Goal: Task Accomplishment & Management: Use online tool/utility

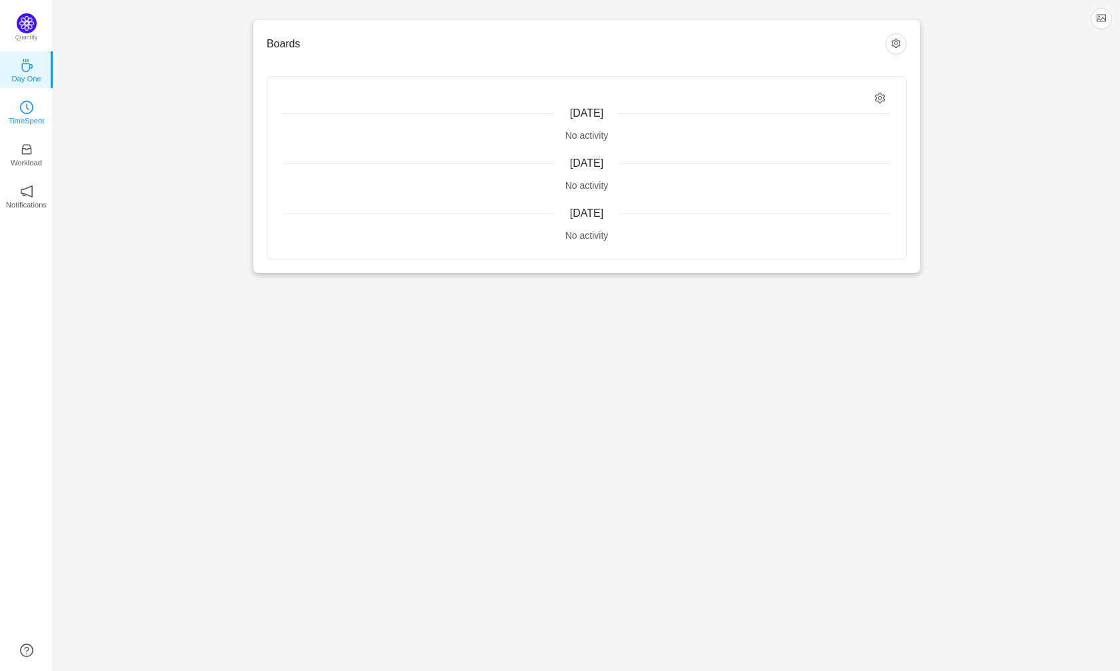
click at [24, 110] on icon "icon: clock-circle" at bounding box center [26, 107] width 13 height 13
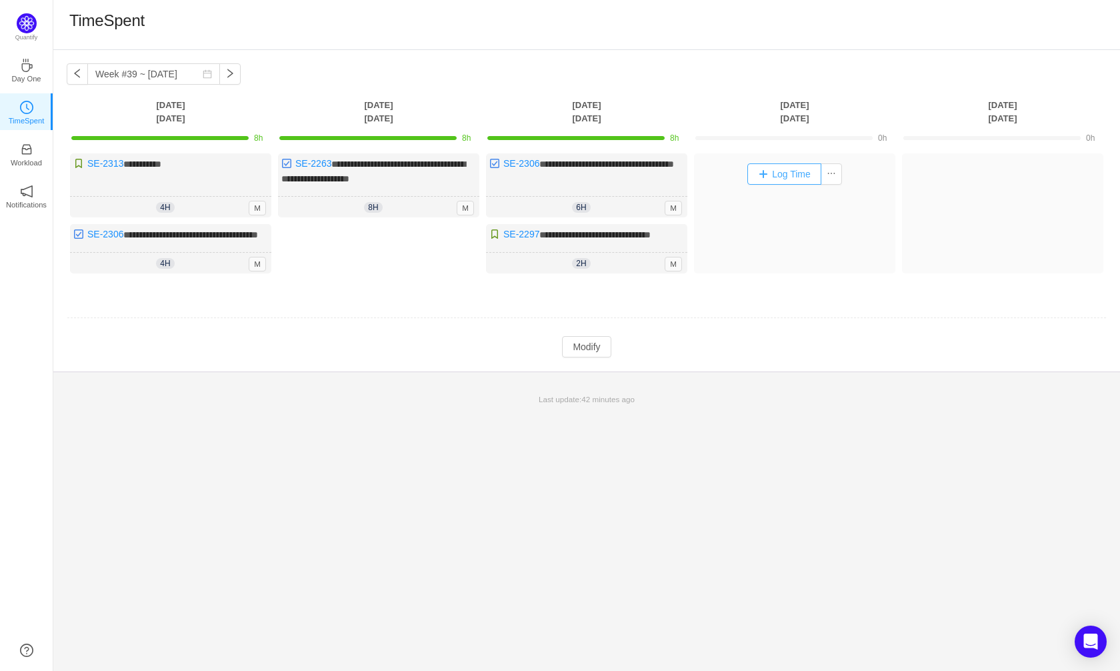
click at [781, 183] on button "Log Time" at bounding box center [784, 173] width 74 height 21
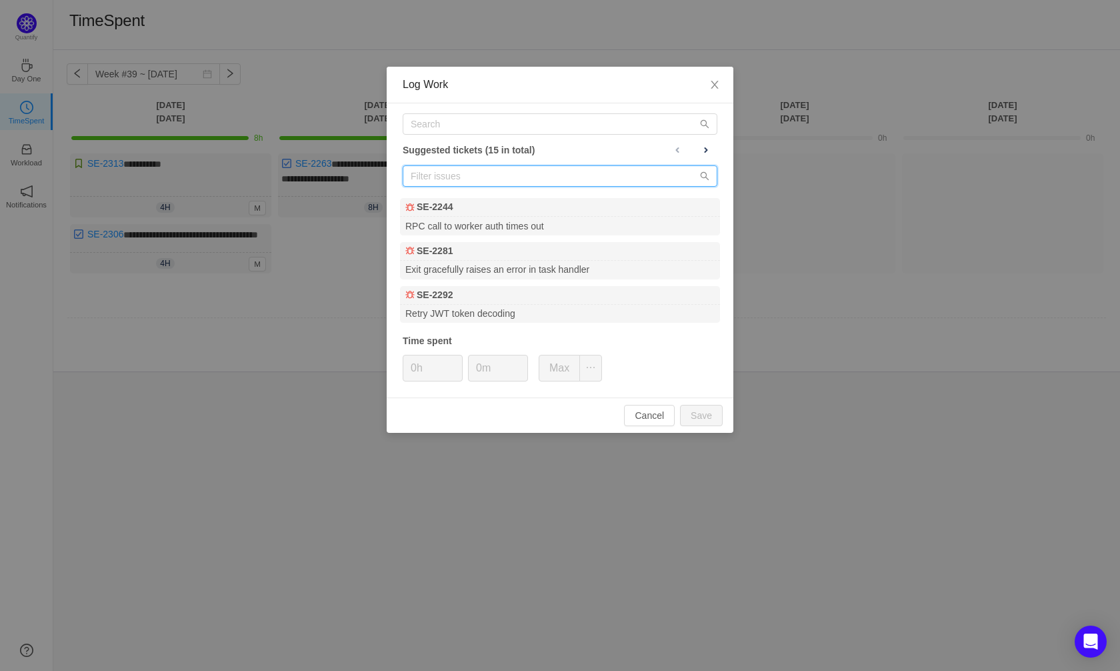
click at [487, 174] on input "text" at bounding box center [560, 175] width 315 height 21
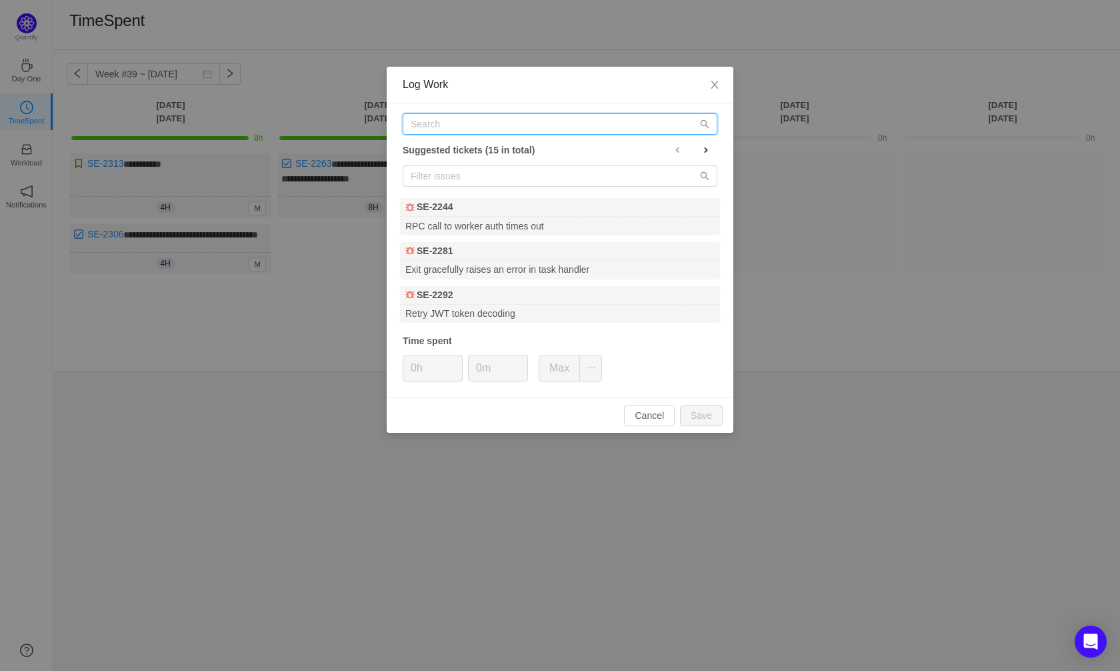
click at [454, 125] on input "text" at bounding box center [560, 123] width 315 height 21
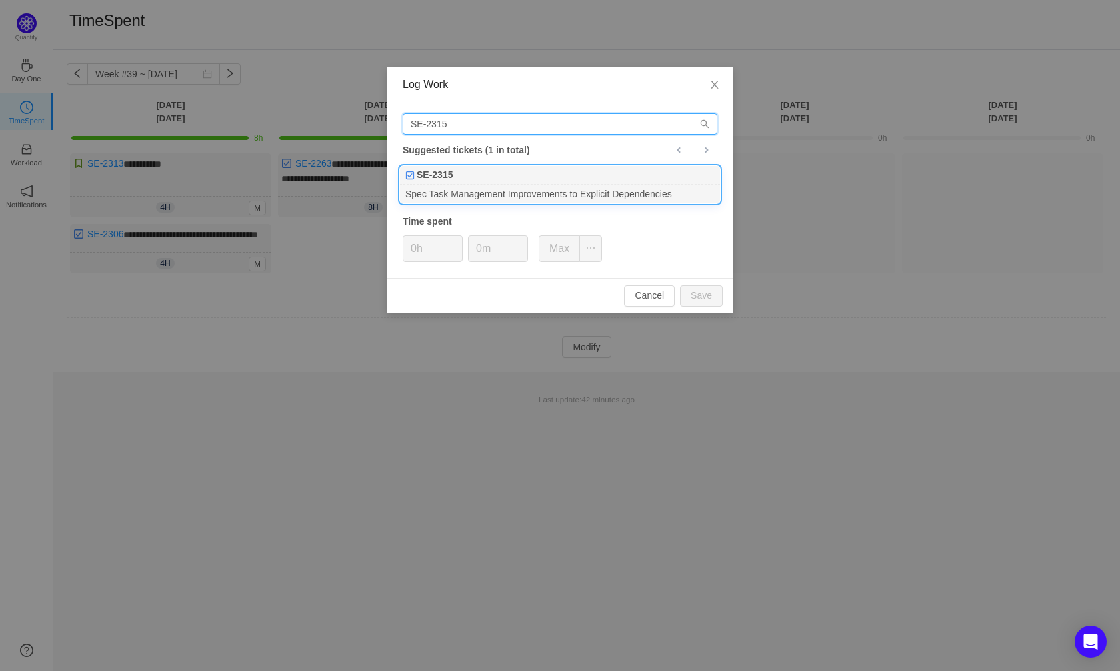
type input "SE-2315"
click at [470, 188] on div "Spec Task Management Improvements to Explicit Dependencies" at bounding box center [560, 194] width 320 height 18
click at [419, 254] on input "0h" at bounding box center [432, 248] width 59 height 25
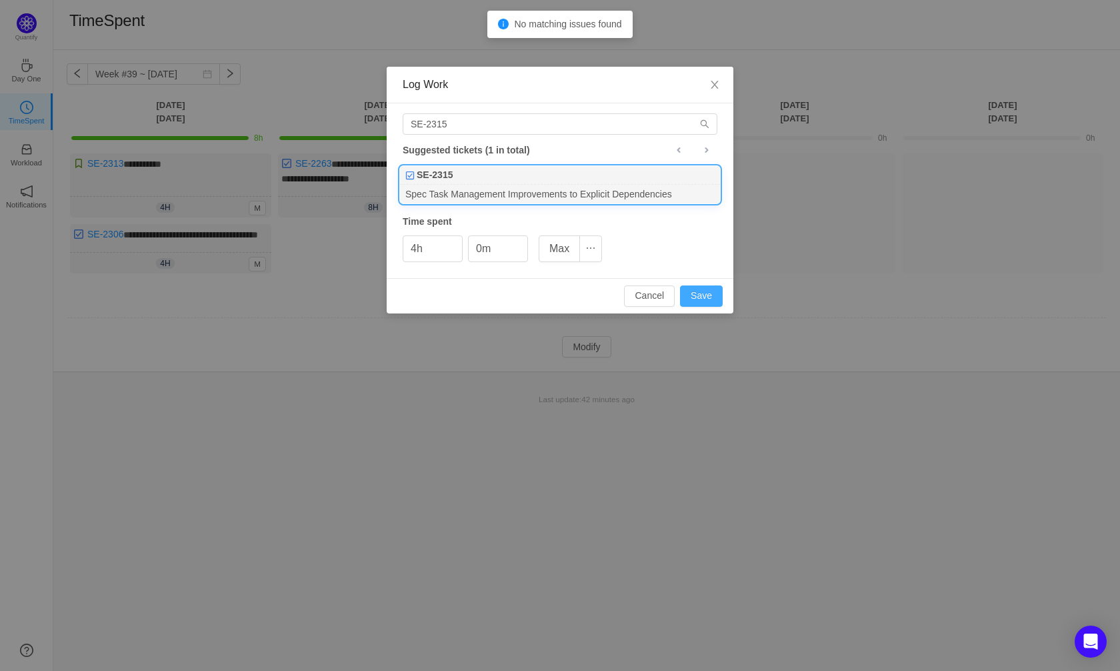
click at [705, 298] on button "Save" at bounding box center [701, 295] width 43 height 21
type input "0h"
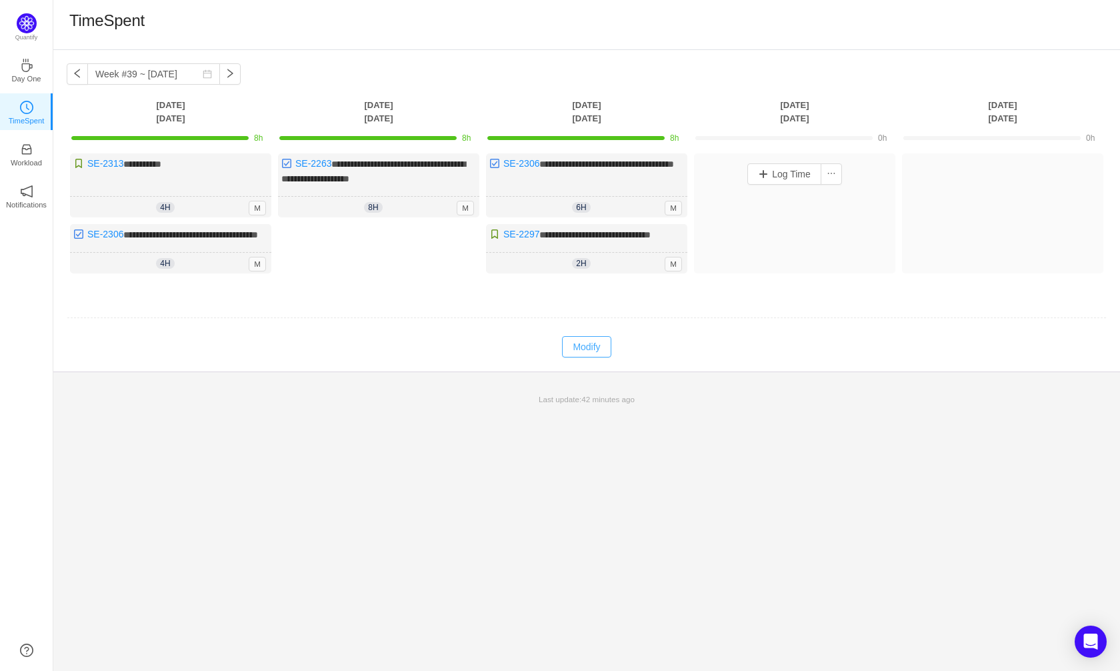
click at [597, 357] on button "Modify" at bounding box center [586, 346] width 49 height 21
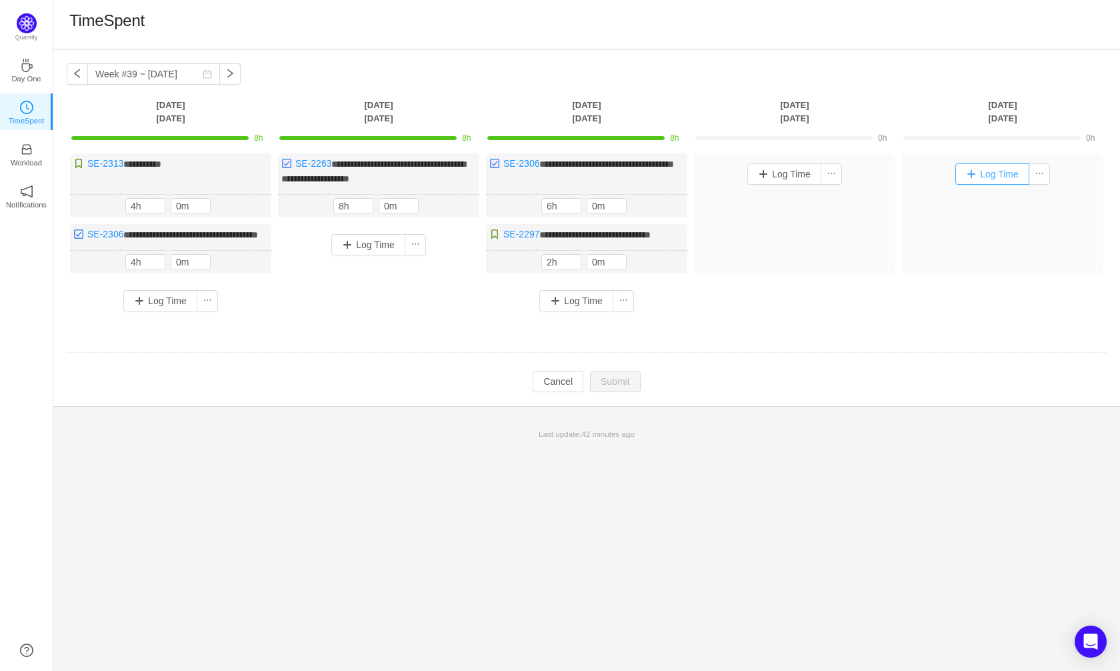
click at [1001, 179] on button "Log Time" at bounding box center [992, 173] width 74 height 21
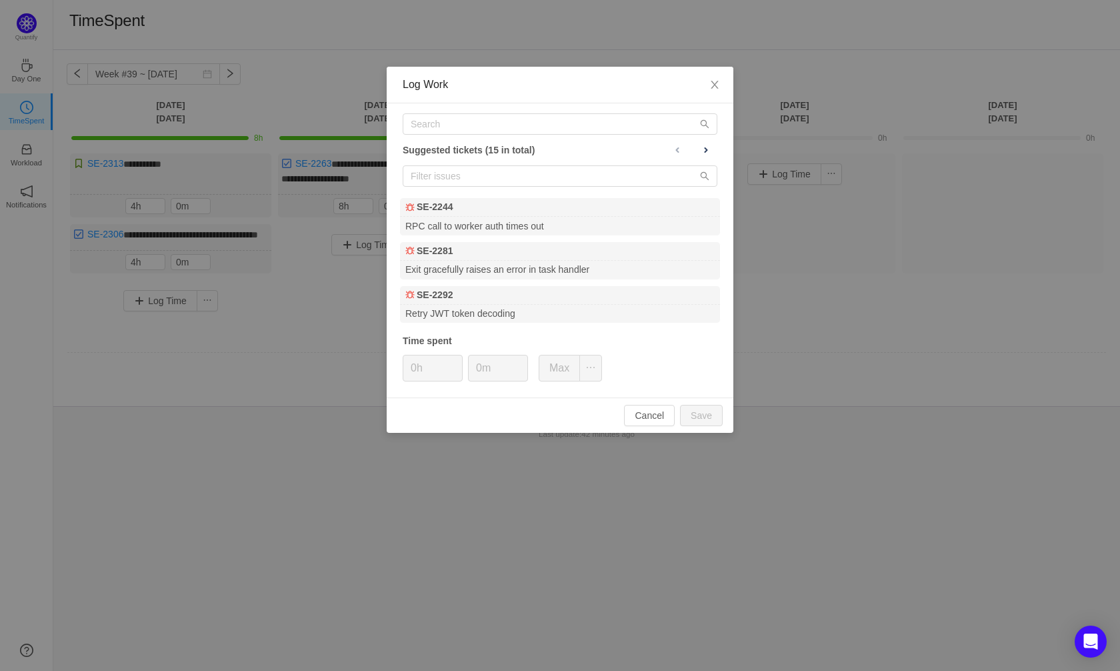
click at [817, 256] on div "Log Work Suggested tickets (15 in total) SE-2244 RPC call to worker auth times …" at bounding box center [560, 335] width 1120 height 671
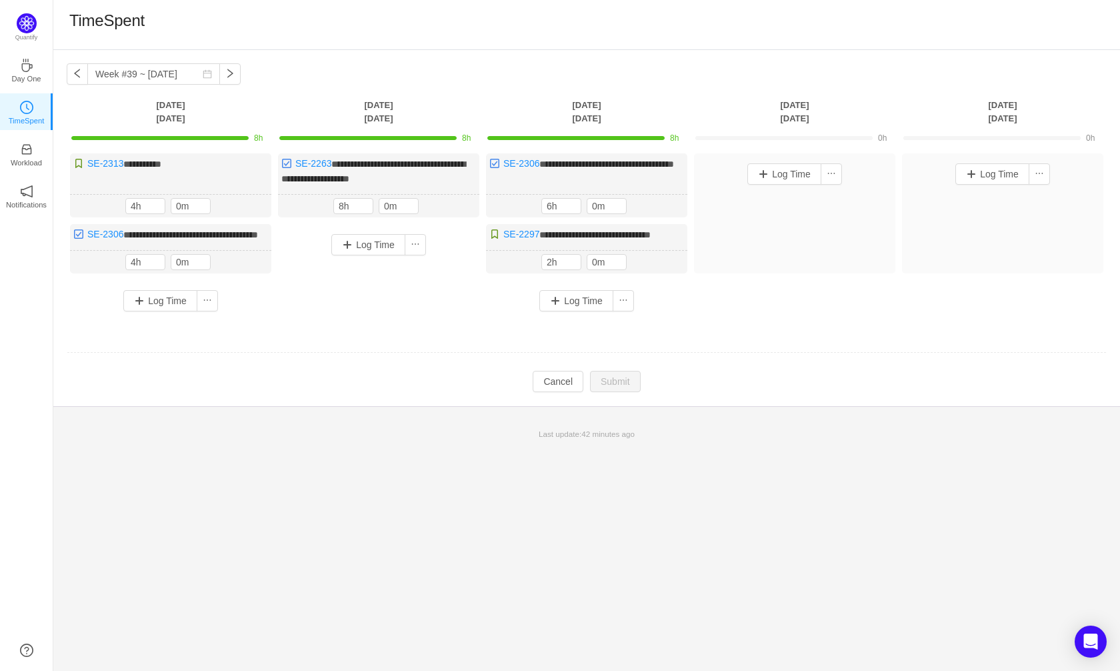
click at [983, 213] on div "Log Time" at bounding box center [1002, 213] width 201 height 120
click at [981, 177] on button "Log Time" at bounding box center [992, 173] width 74 height 21
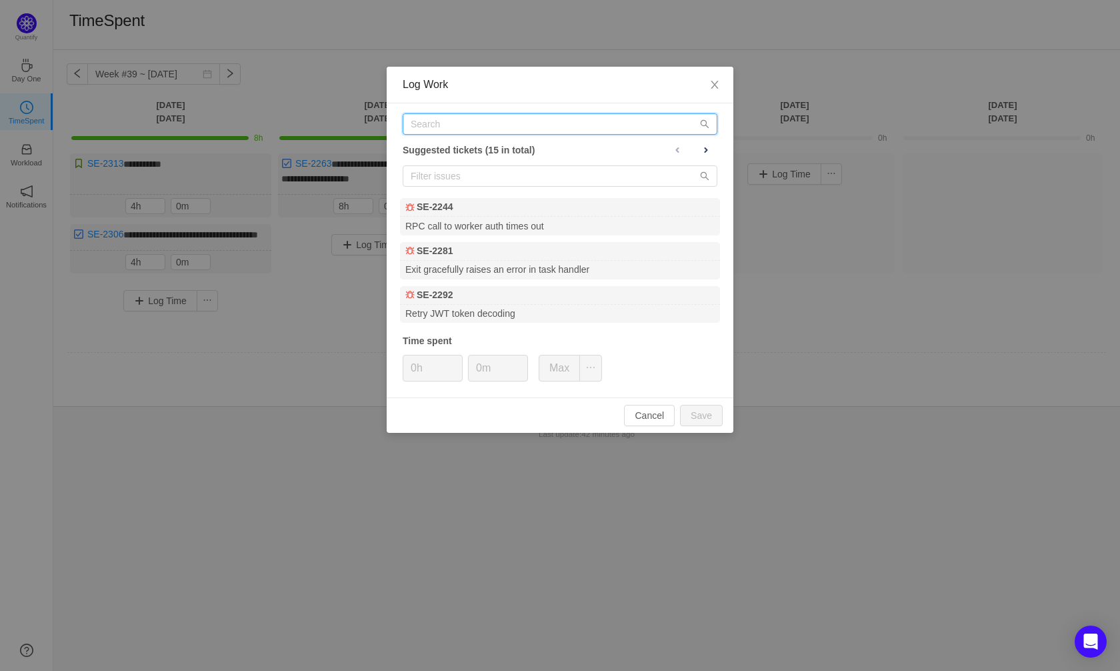
click at [471, 117] on input "text" at bounding box center [560, 123] width 315 height 21
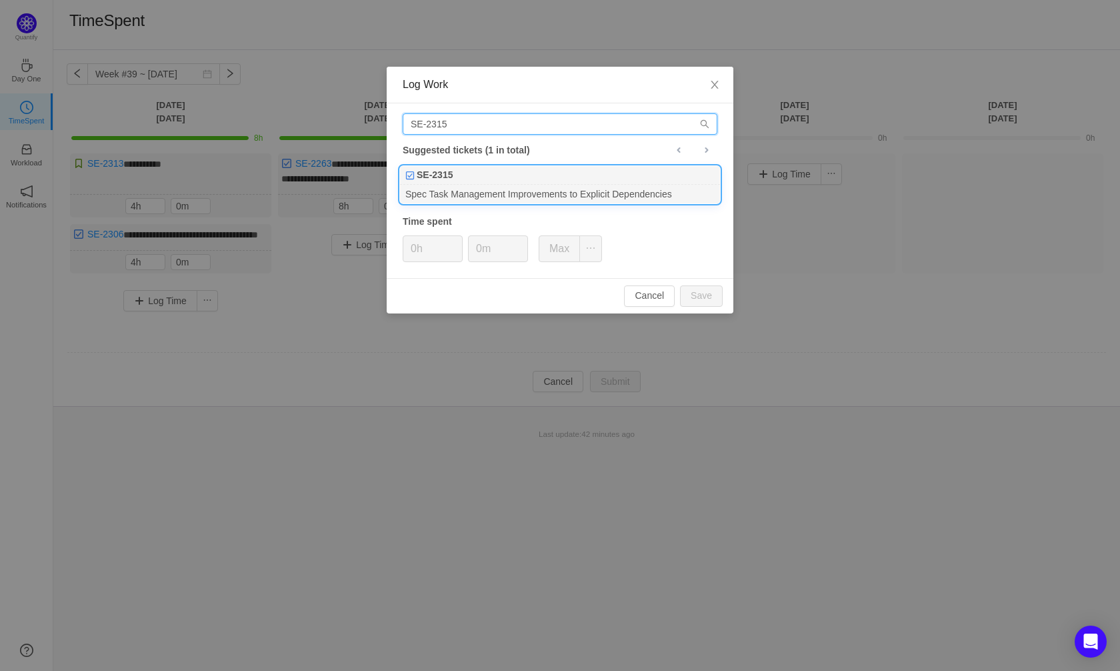
type input "SE-2315"
click at [438, 198] on div "Spec Task Management Improvements to Explicit Dependencies" at bounding box center [560, 194] width 320 height 18
click at [417, 251] on input "0h" at bounding box center [432, 248] width 59 height 25
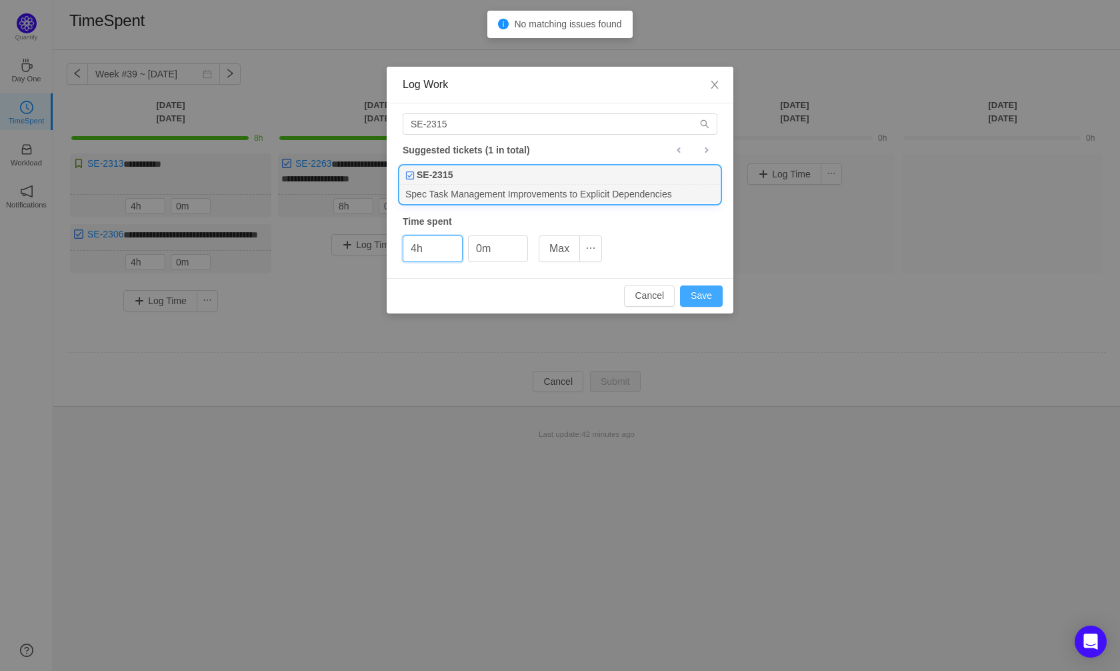
click at [704, 300] on button "Save" at bounding box center [701, 295] width 43 height 21
type input "0h"
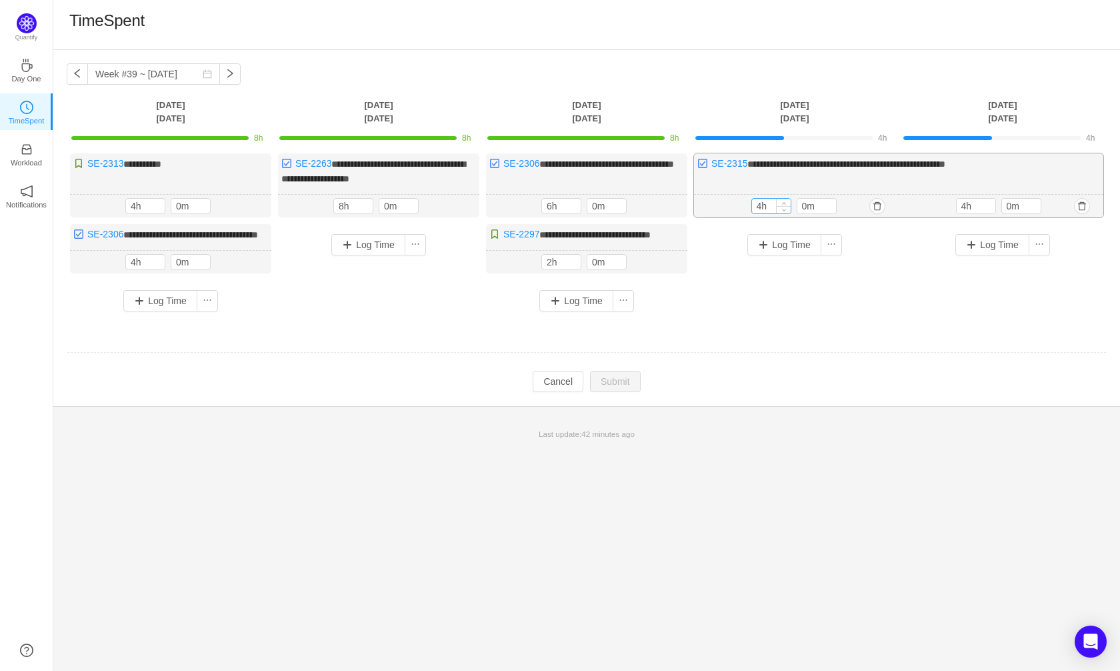
click at [760, 204] on input "4h" at bounding box center [771, 206] width 39 height 15
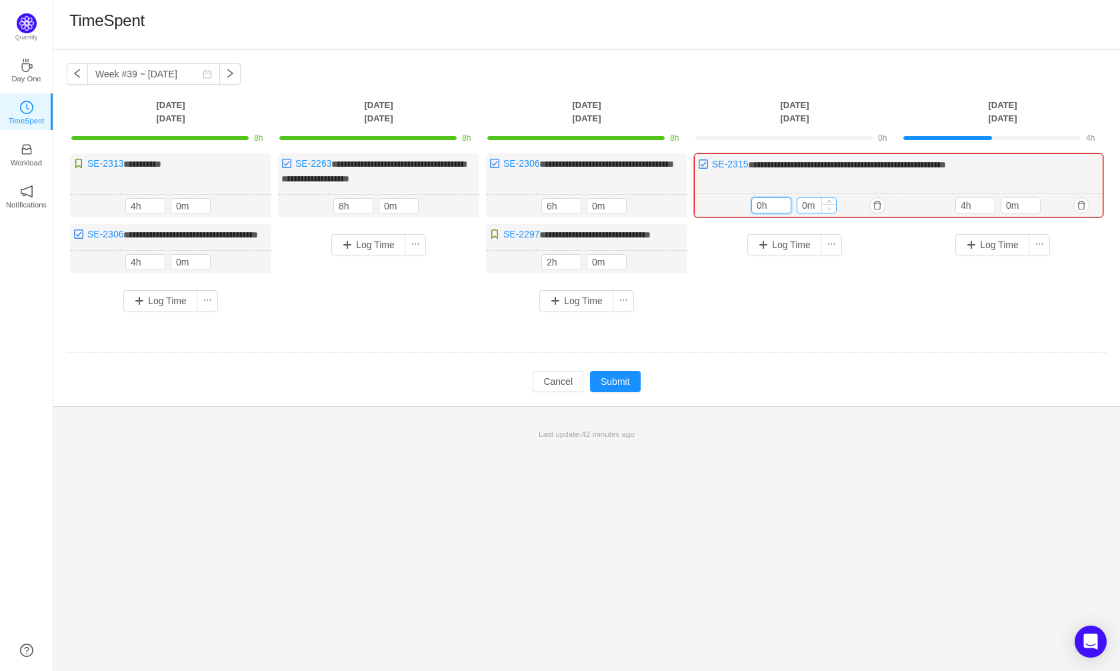
type input "0h"
click at [837, 336] on td "**********" at bounding box center [587, 242] width 1040 height 187
click at [613, 392] on button "Submit" at bounding box center [615, 381] width 51 height 21
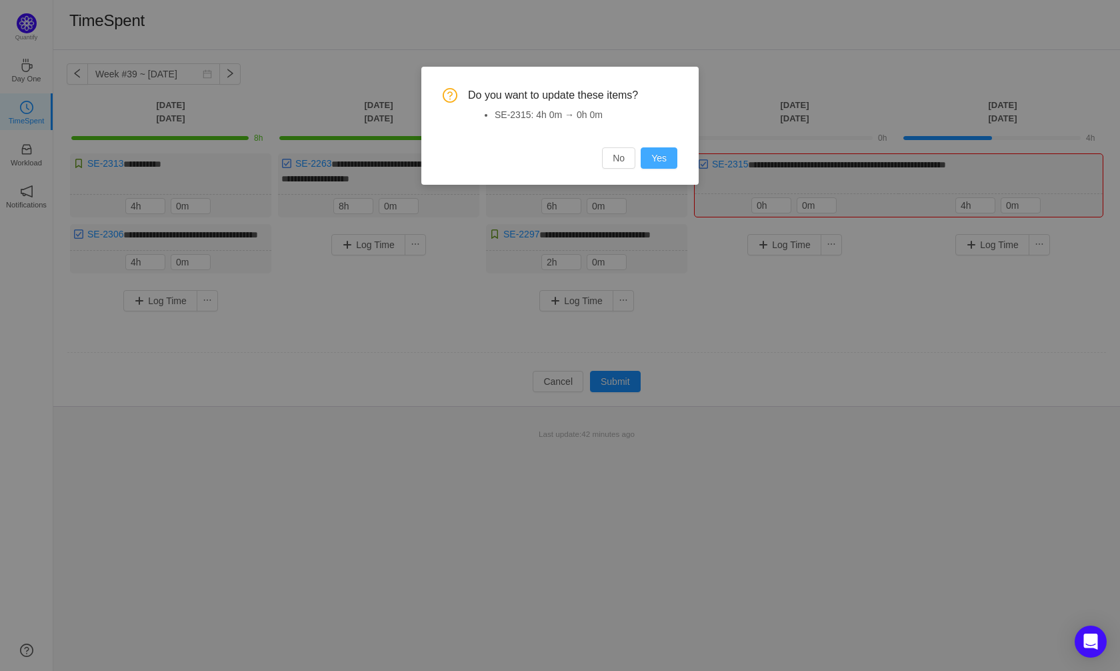
click at [661, 159] on button "Yes" at bounding box center [659, 157] width 37 height 21
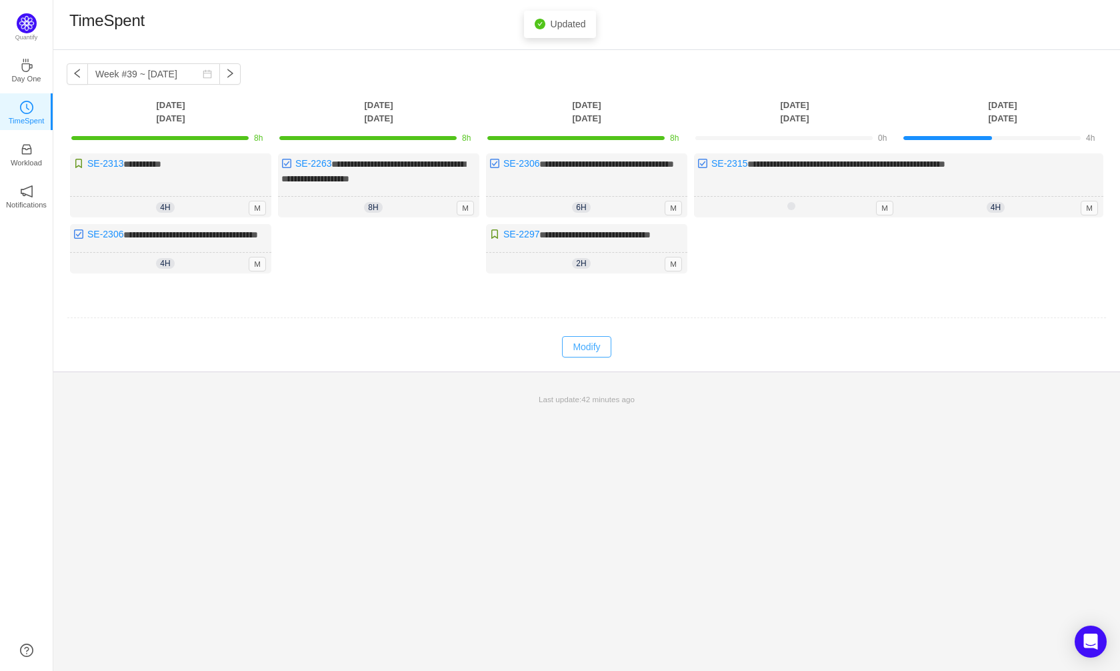
click at [597, 357] on button "Modify" at bounding box center [586, 346] width 49 height 21
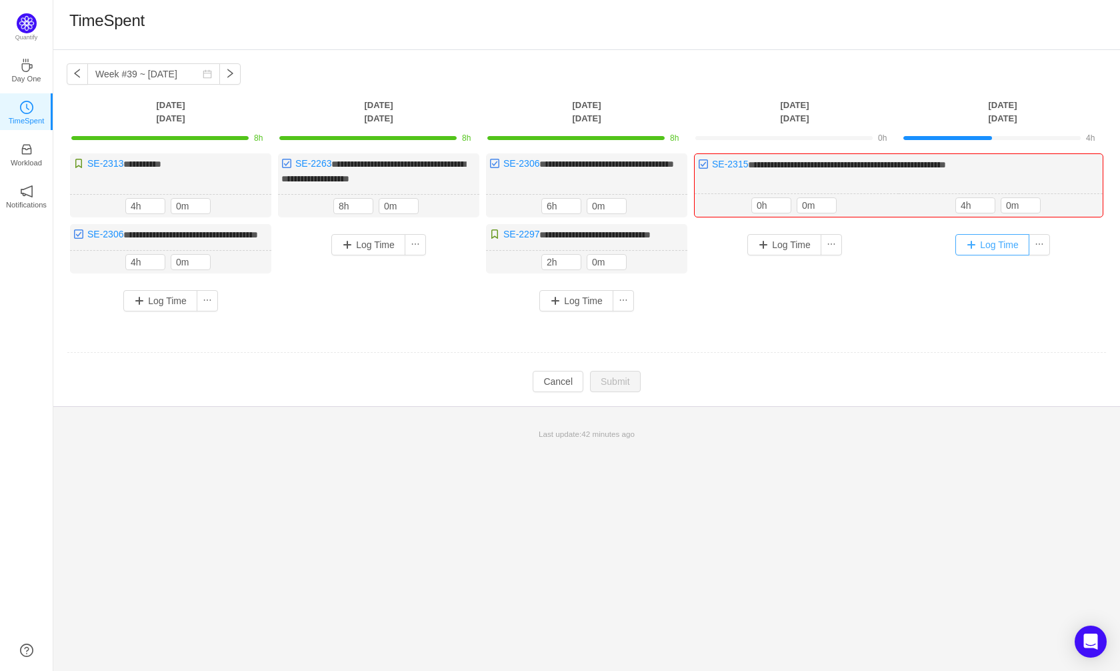
click at [985, 247] on button "Log Time" at bounding box center [992, 244] width 74 height 21
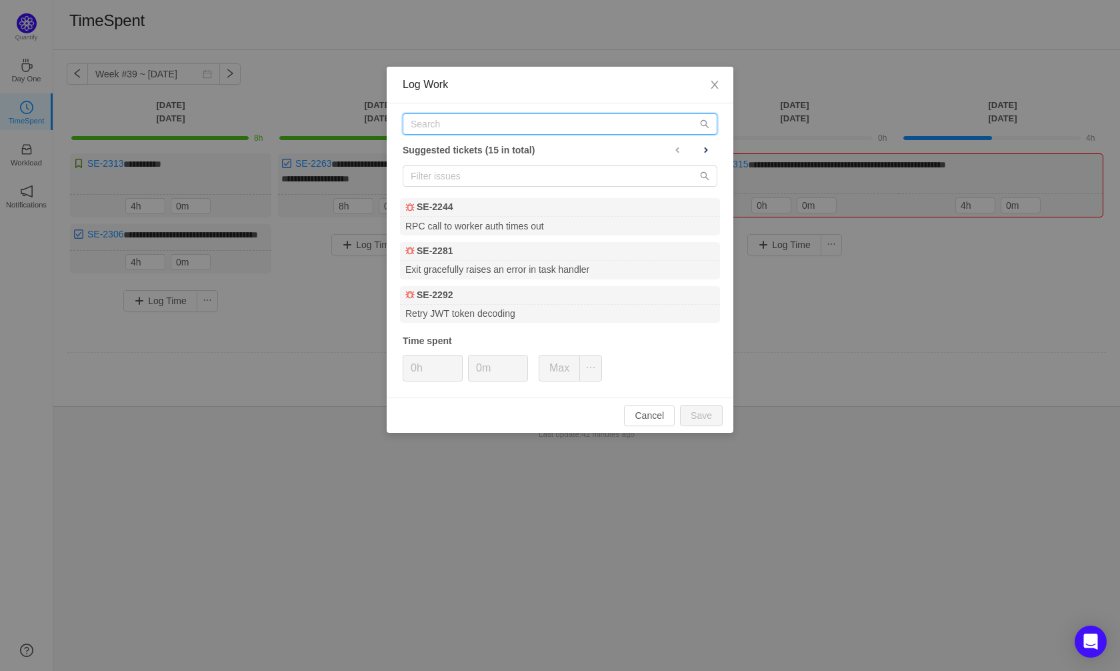
click at [502, 131] on input "text" at bounding box center [560, 123] width 315 height 21
click at [430, 117] on input "text" at bounding box center [560, 123] width 315 height 21
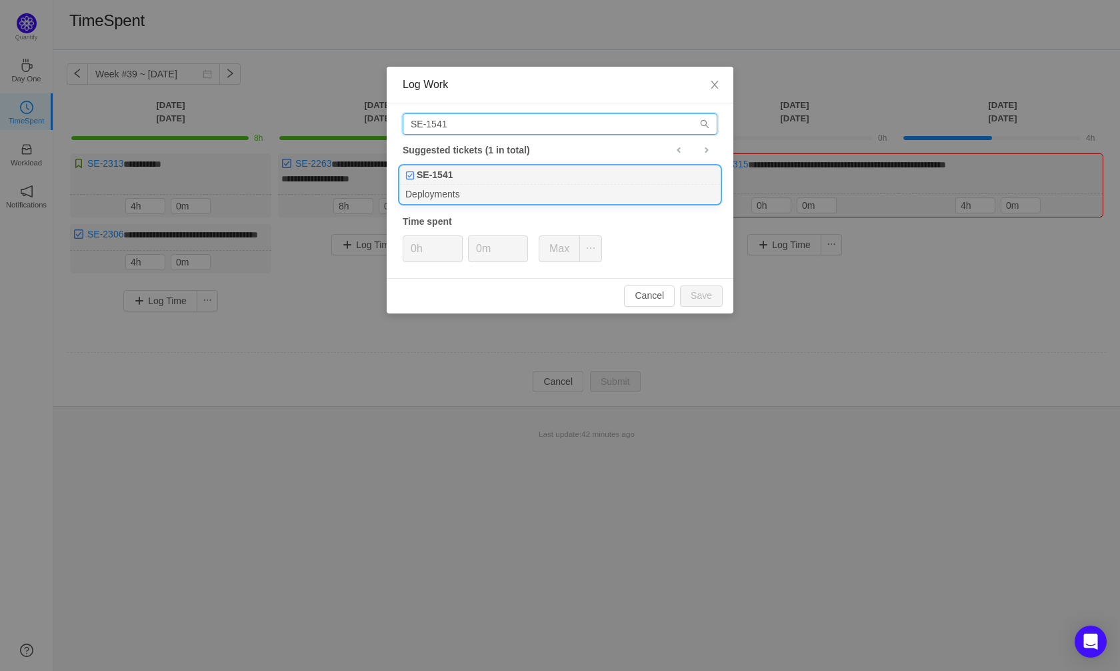
type input "SE-1541"
click at [407, 189] on div "Deployments" at bounding box center [560, 194] width 320 height 18
click at [413, 249] on input "0h" at bounding box center [432, 248] width 59 height 25
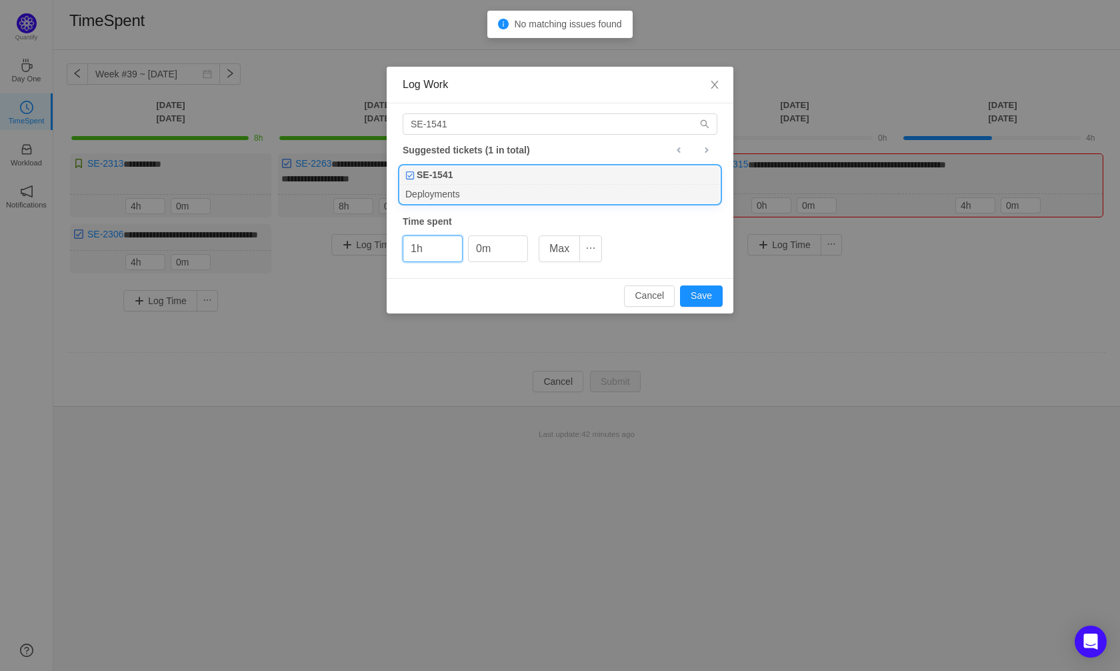
click at [725, 287] on div "Cancel Save" at bounding box center [560, 295] width 347 height 35
click at [716, 291] on button "Save" at bounding box center [701, 295] width 43 height 21
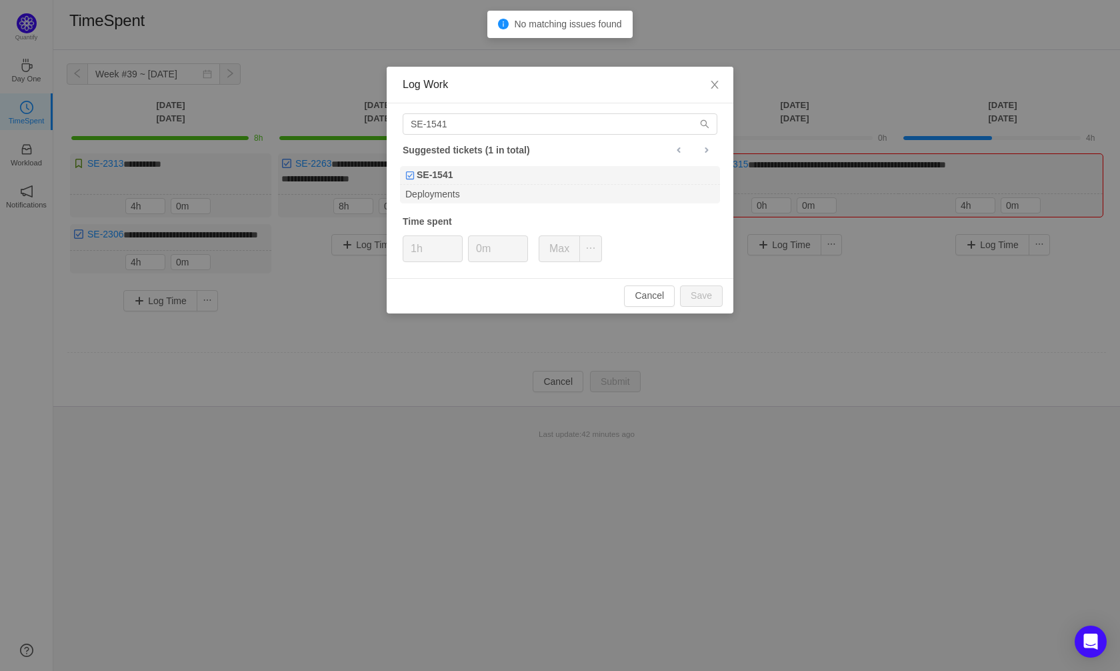
type input "0h"
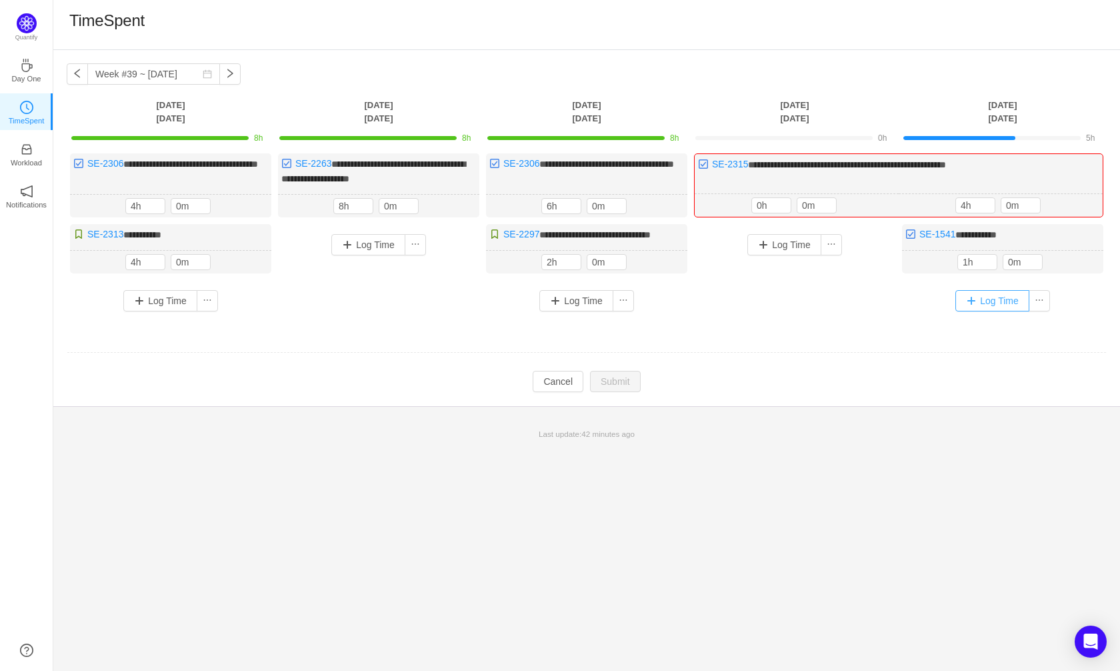
click at [983, 311] on button "Log Time" at bounding box center [992, 300] width 74 height 21
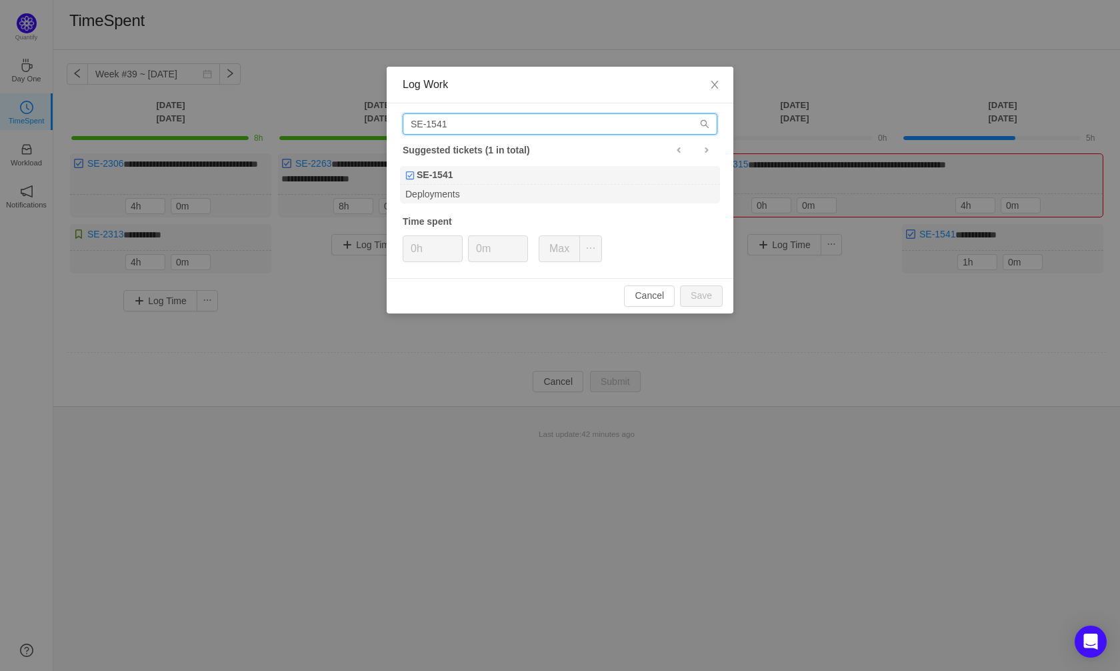
click at [454, 129] on input "SE-1541" at bounding box center [560, 123] width 315 height 21
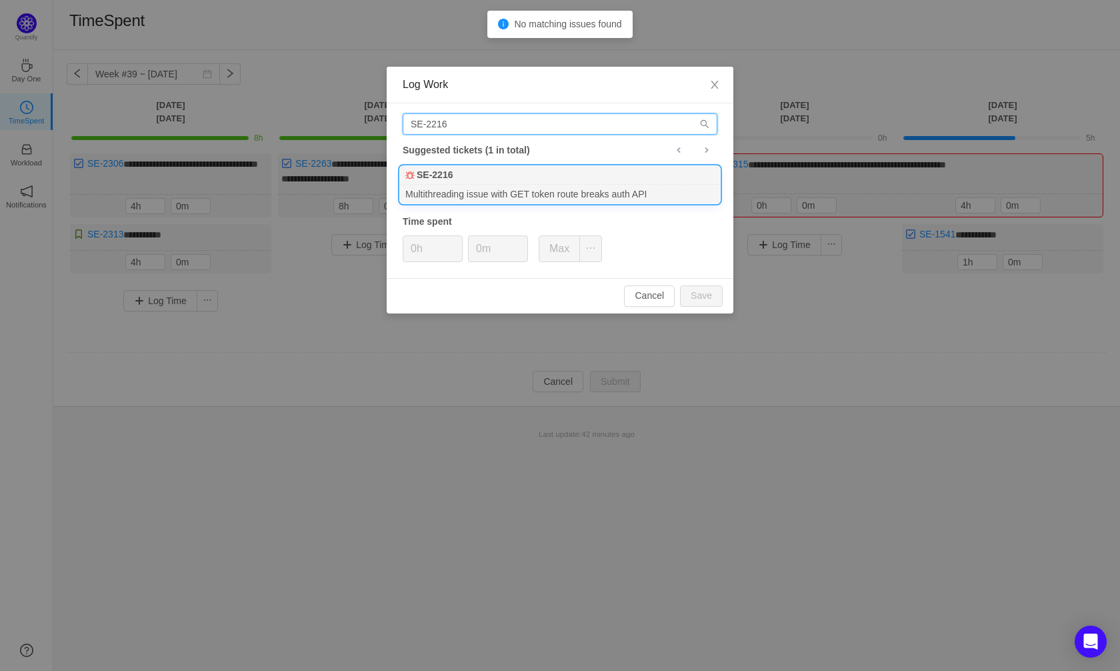
type input "SE-2216"
click at [500, 179] on div "SE-2216" at bounding box center [560, 175] width 320 height 19
click at [417, 249] on input "0h" at bounding box center [432, 248] width 59 height 25
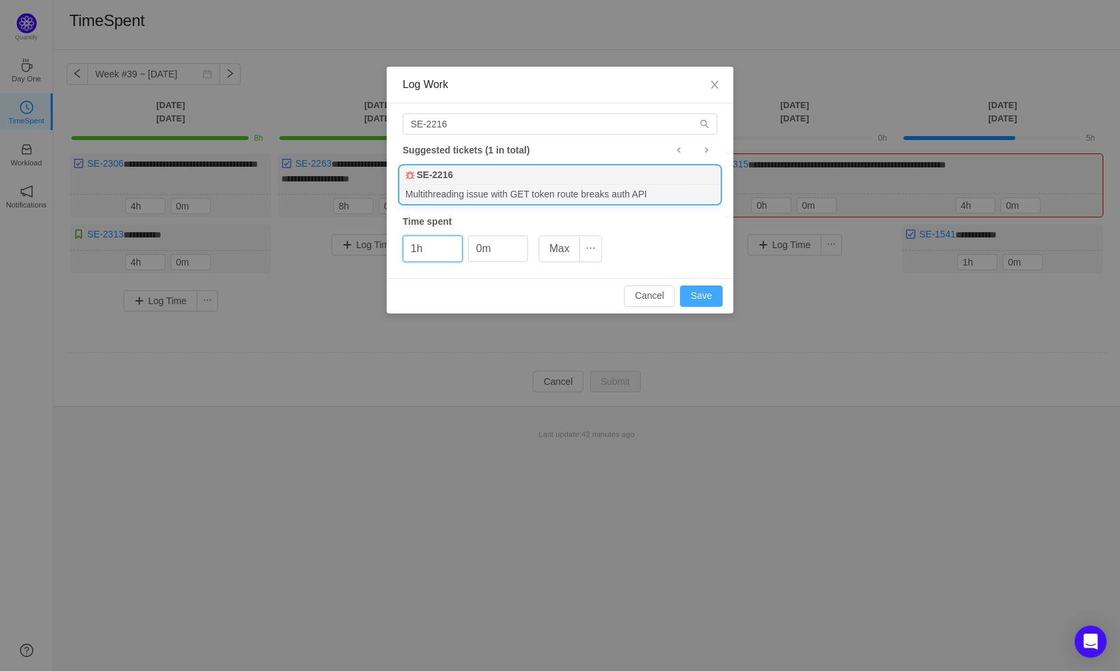
click at [713, 295] on button "Save" at bounding box center [701, 295] width 43 height 21
type input "0h"
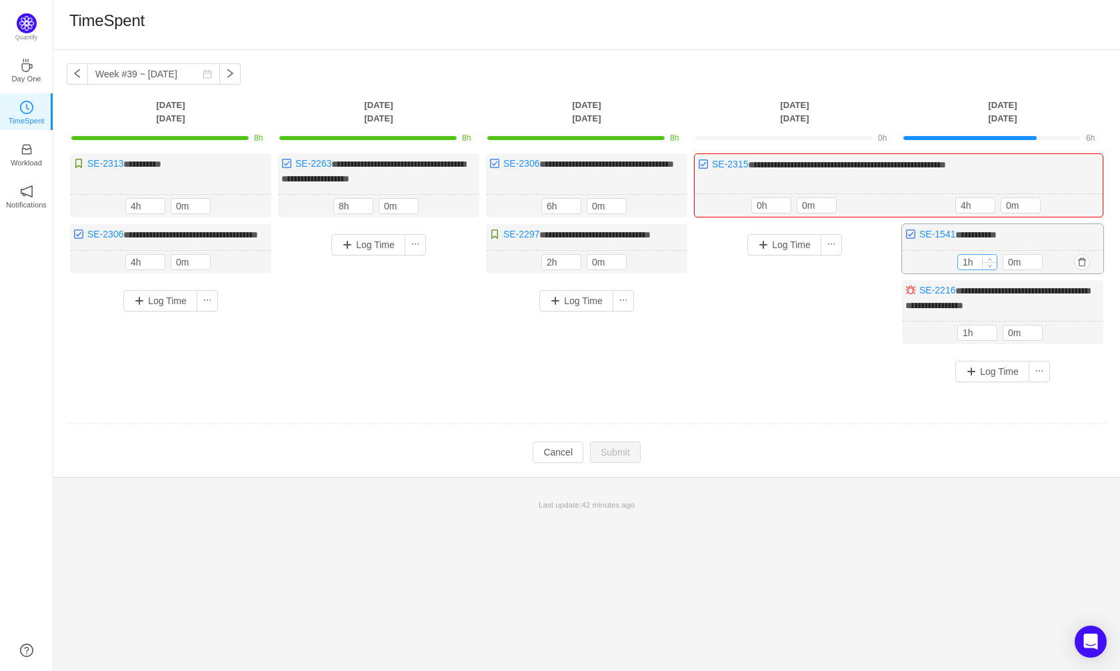
click at [967, 269] on input "1h" at bounding box center [977, 262] width 39 height 15
type input "2h"
click at [646, 453] on td "Modify Cancel Submit" at bounding box center [587, 453] width 1040 height 23
click at [623, 463] on button "Submit" at bounding box center [615, 453] width 51 height 21
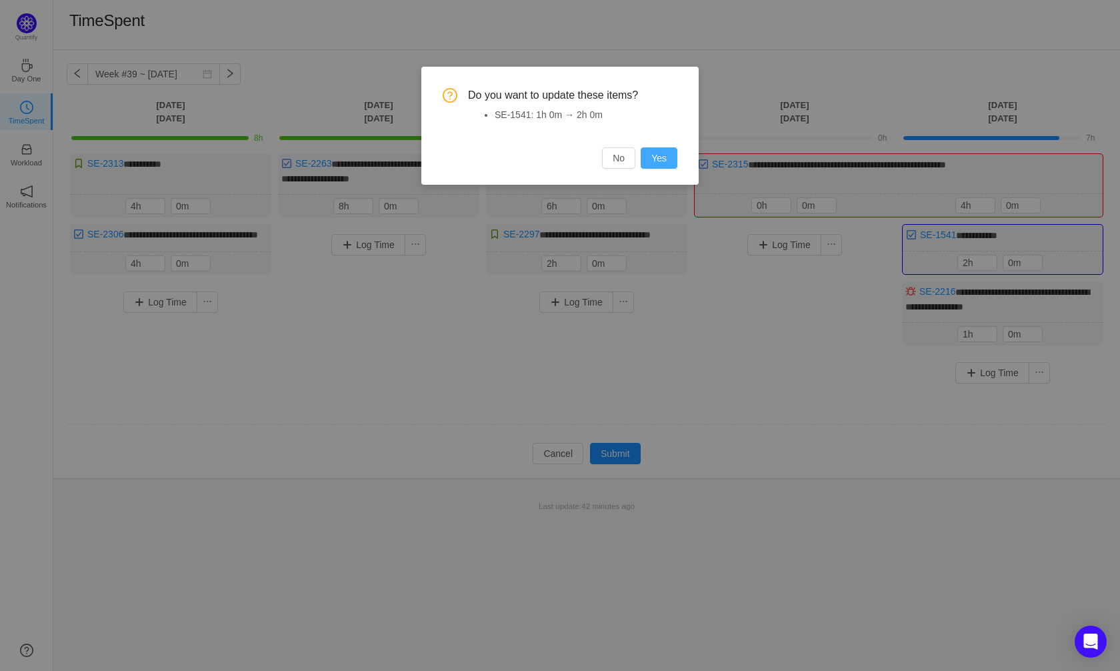
click at [667, 159] on button "Yes" at bounding box center [659, 157] width 37 height 21
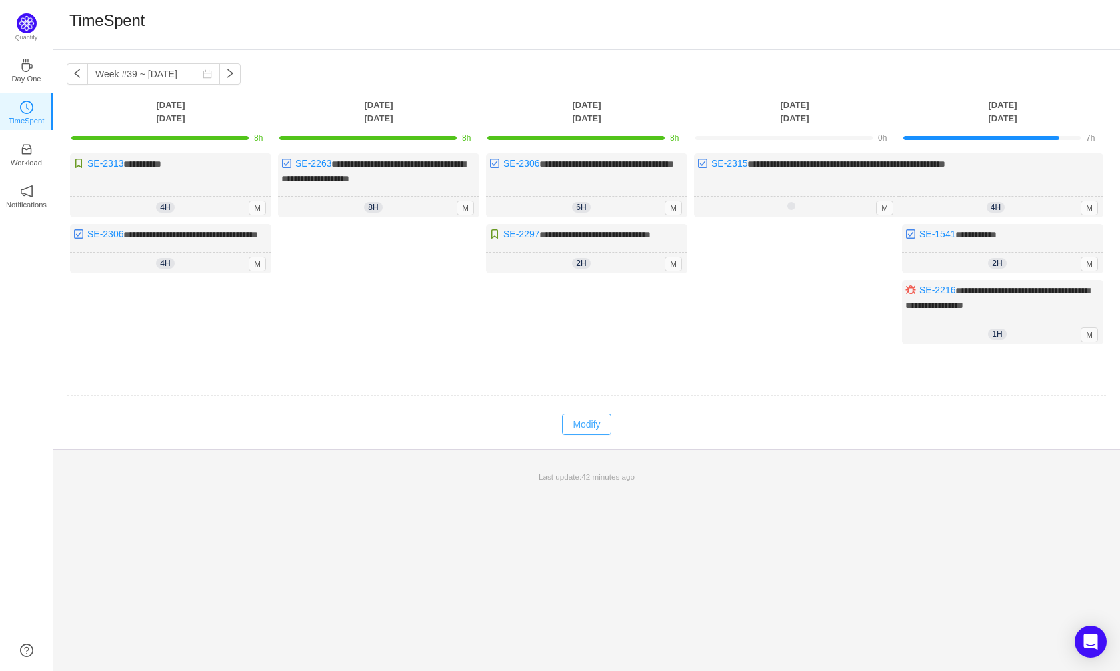
click at [593, 435] on button "Modify" at bounding box center [586, 423] width 49 height 21
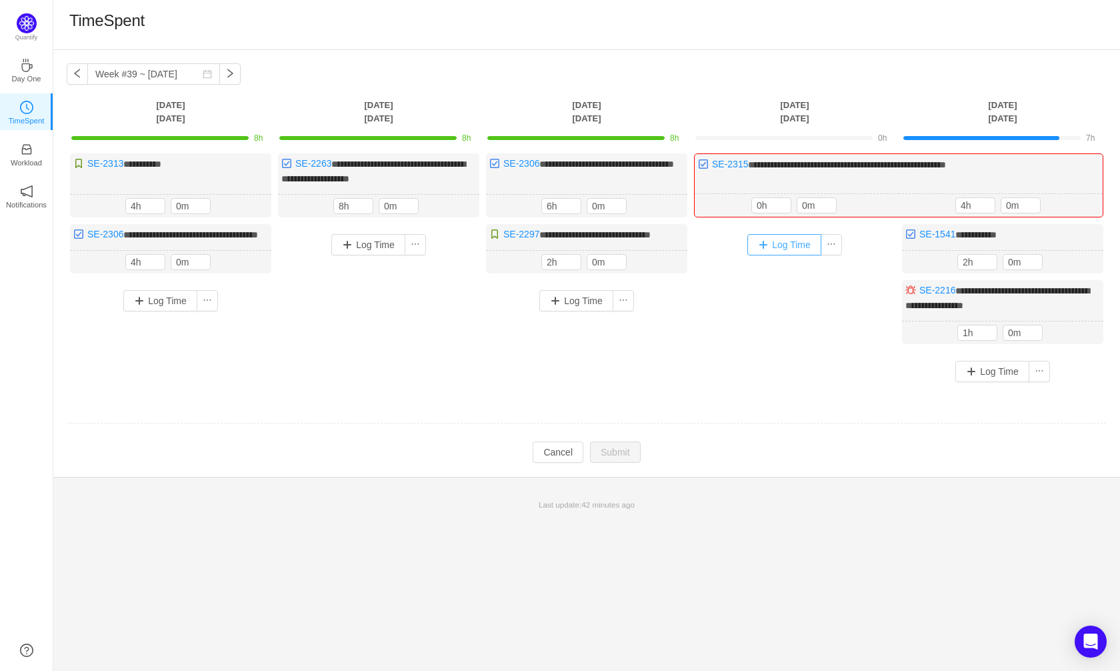
click at [769, 243] on button "Log Time" at bounding box center [784, 244] width 74 height 21
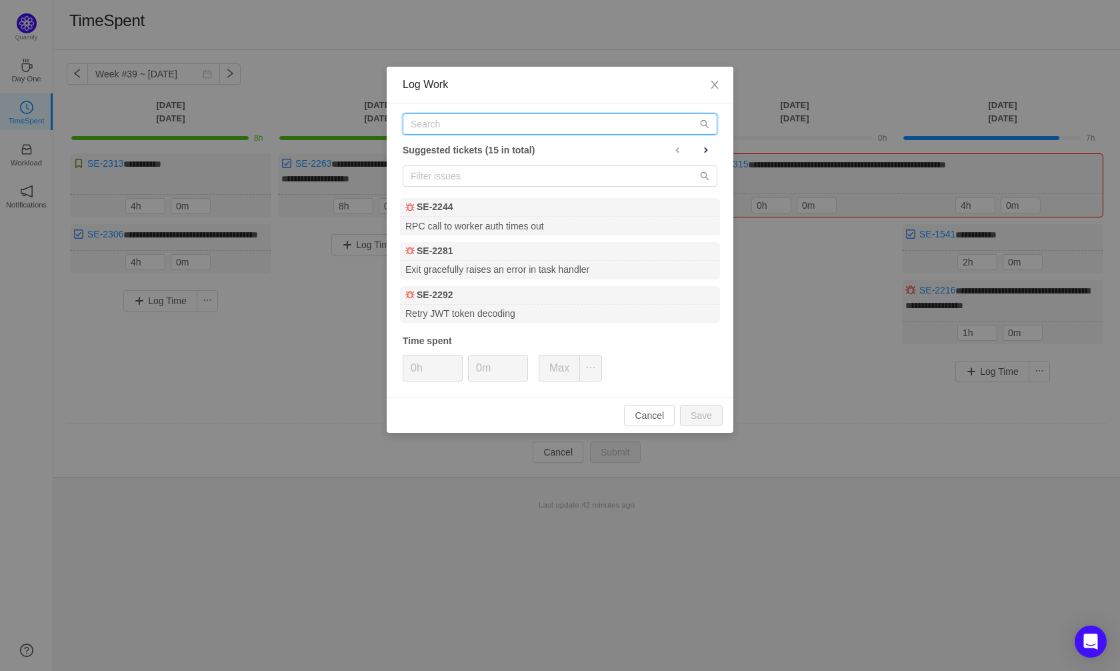
click at [447, 125] on input "text" at bounding box center [560, 123] width 315 height 21
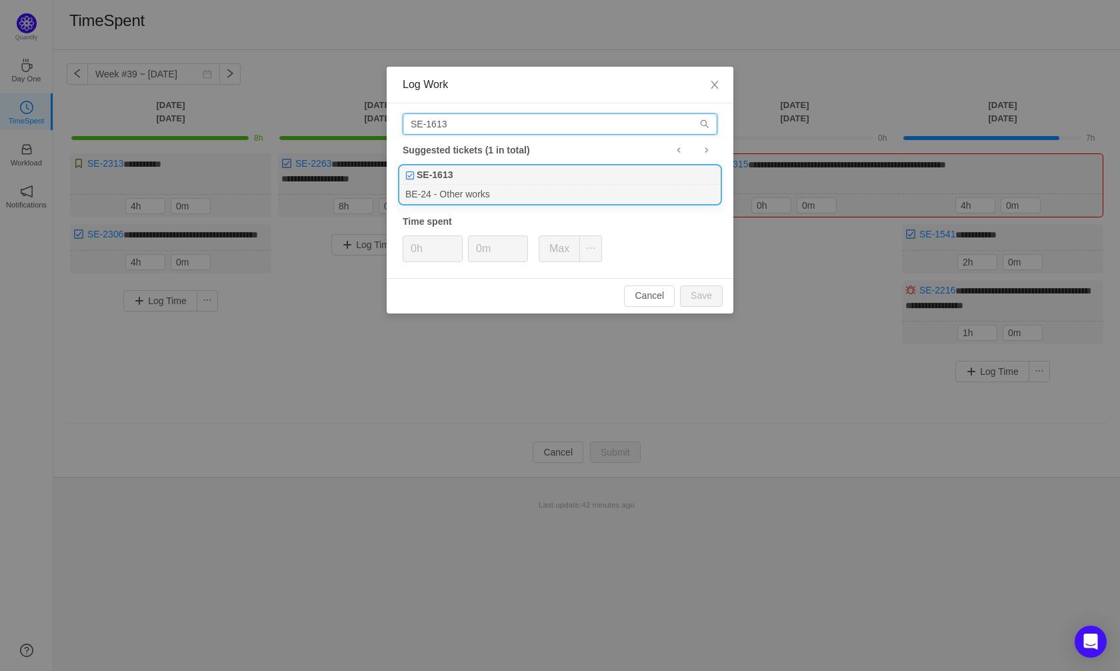
type input "SE-1613"
click at [448, 187] on div "BE-24 - Other works" at bounding box center [560, 194] width 320 height 18
click at [416, 247] on input "0h" at bounding box center [432, 248] width 59 height 25
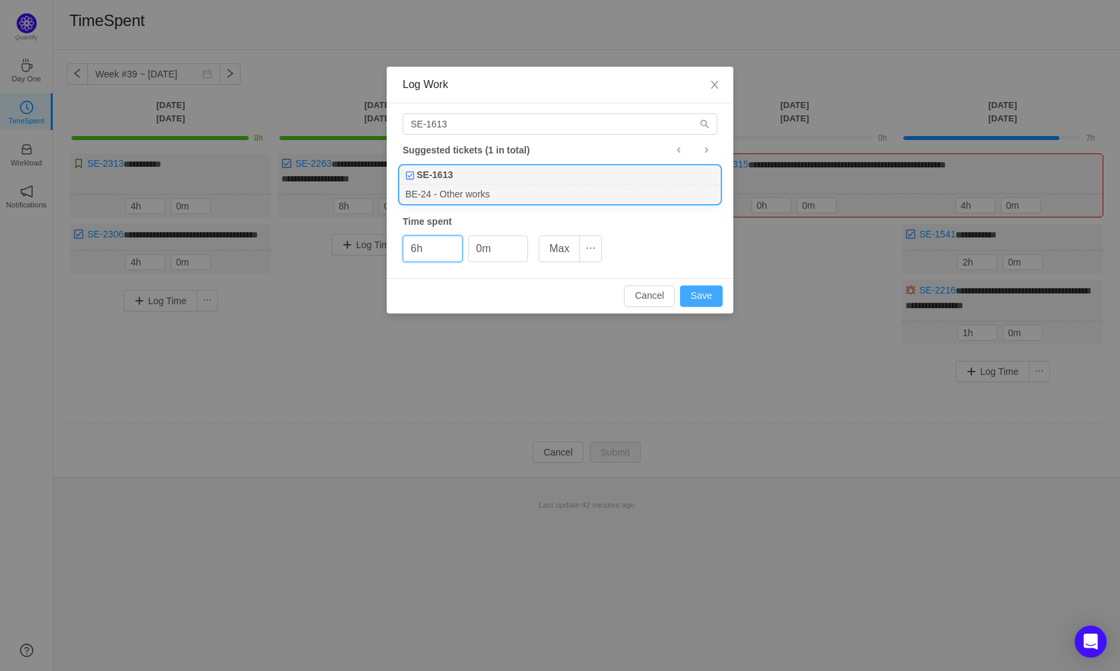
click at [702, 291] on button "Save" at bounding box center [701, 295] width 43 height 21
type input "0h"
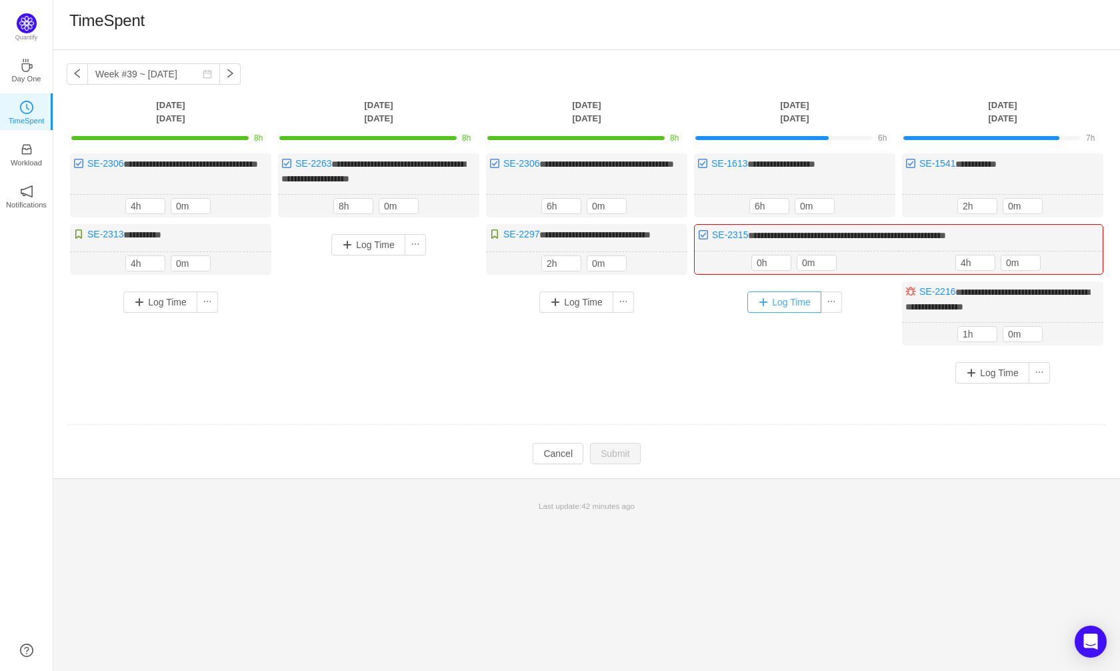
click at [777, 313] on button "Log Time" at bounding box center [784, 301] width 74 height 21
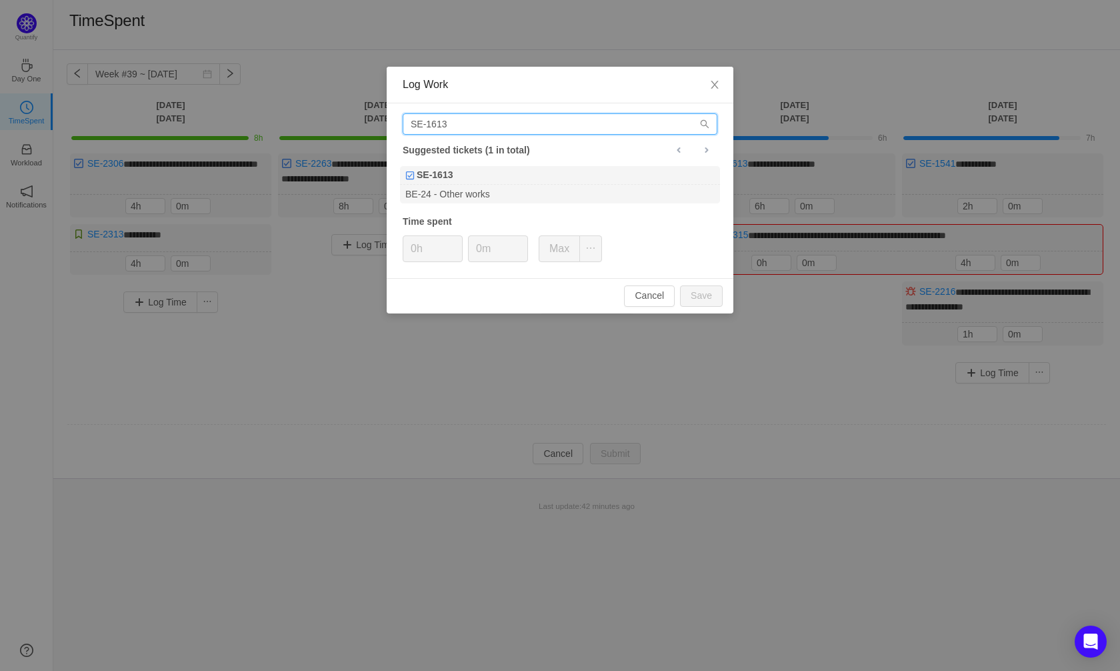
click at [493, 129] on input "SE-1613" at bounding box center [560, 123] width 315 height 21
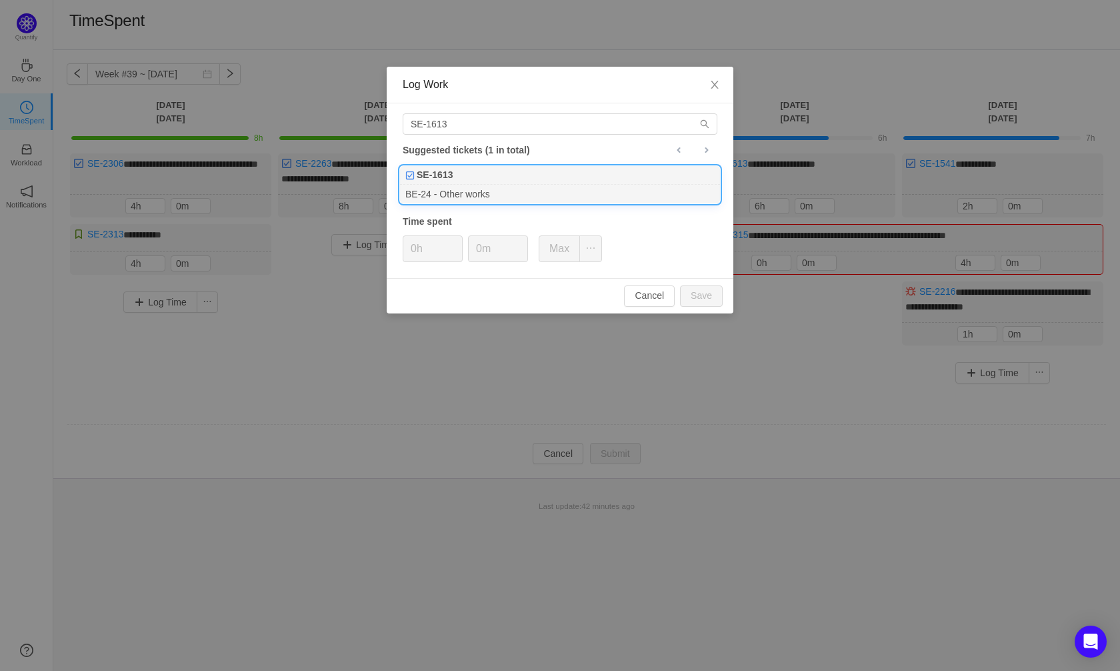
click at [489, 199] on div "BE-24 - Other works" at bounding box center [560, 194] width 320 height 18
click at [639, 297] on button "Cancel" at bounding box center [649, 295] width 51 height 21
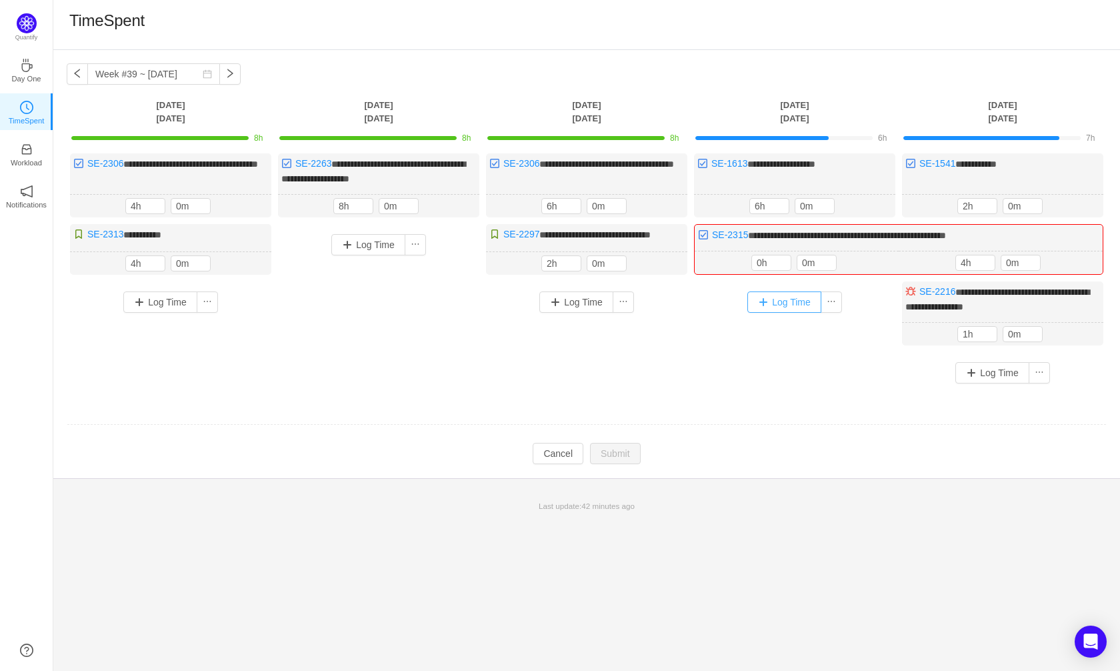
click at [790, 313] on button "Log Time" at bounding box center [784, 301] width 74 height 21
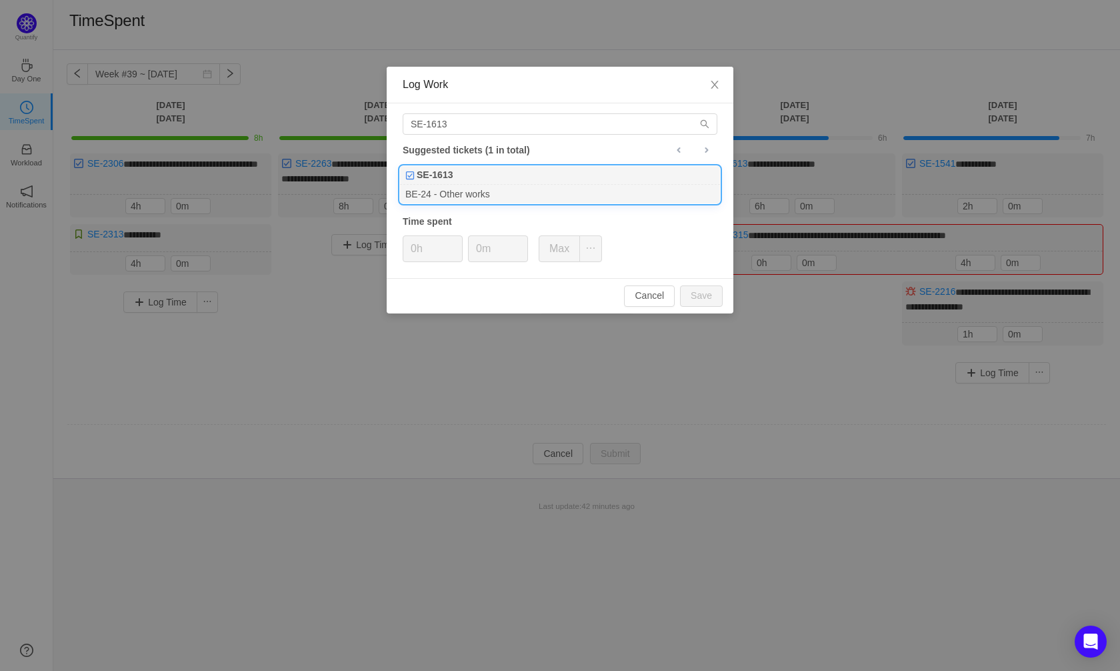
click at [471, 195] on div "BE-24 - Other works" at bounding box center [560, 194] width 320 height 18
click at [645, 298] on button "Cancel" at bounding box center [649, 295] width 51 height 21
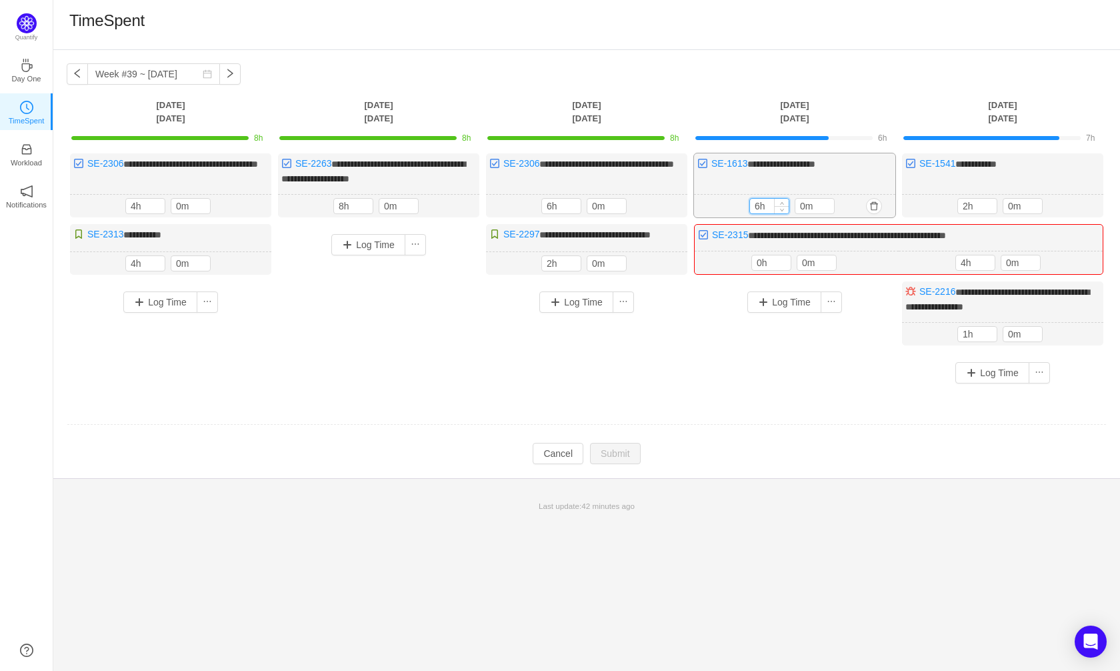
click at [762, 204] on input "6h" at bounding box center [769, 206] width 39 height 15
type input "8h"
click at [625, 464] on button "Submit" at bounding box center [615, 453] width 51 height 21
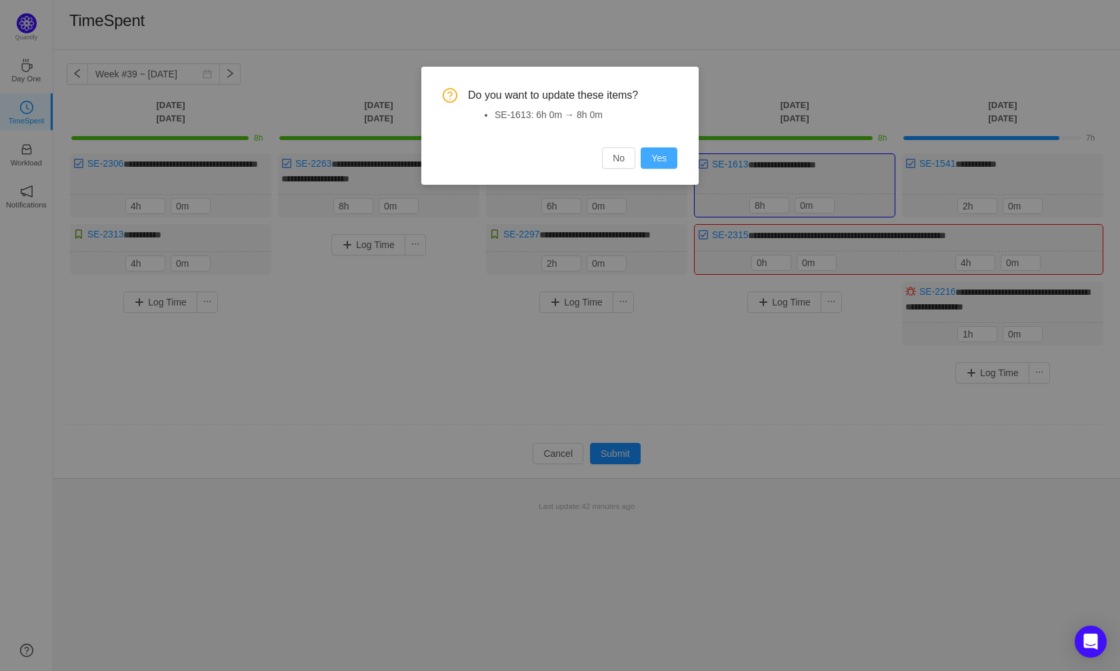
click at [655, 155] on button "Yes" at bounding box center [659, 157] width 37 height 21
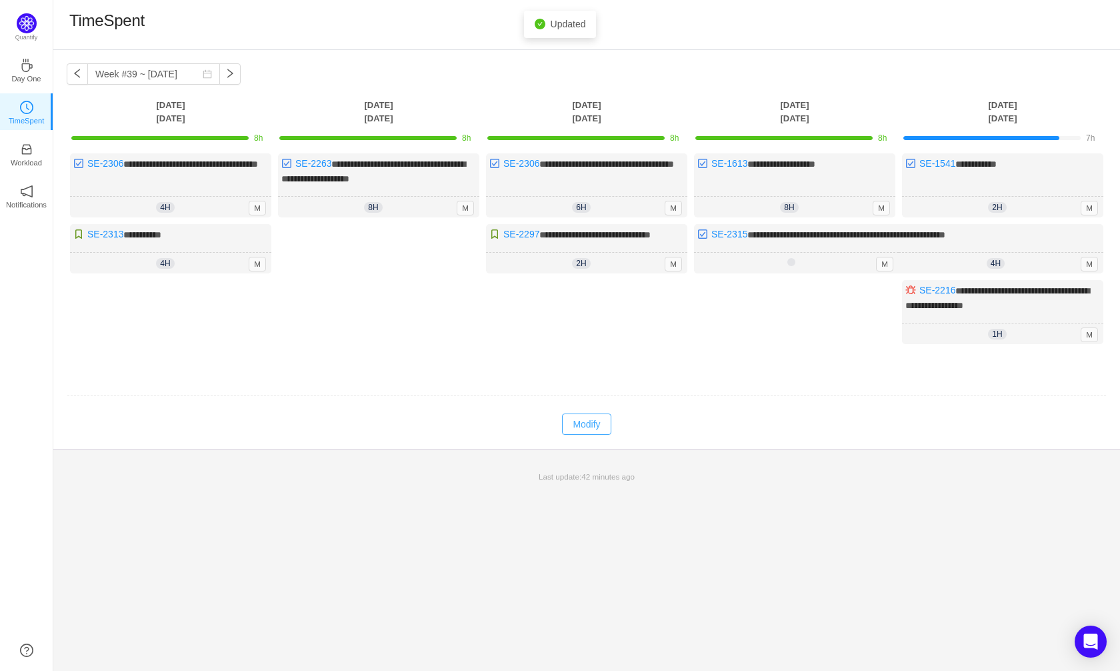
click at [599, 432] on button "Modify" at bounding box center [586, 423] width 49 height 21
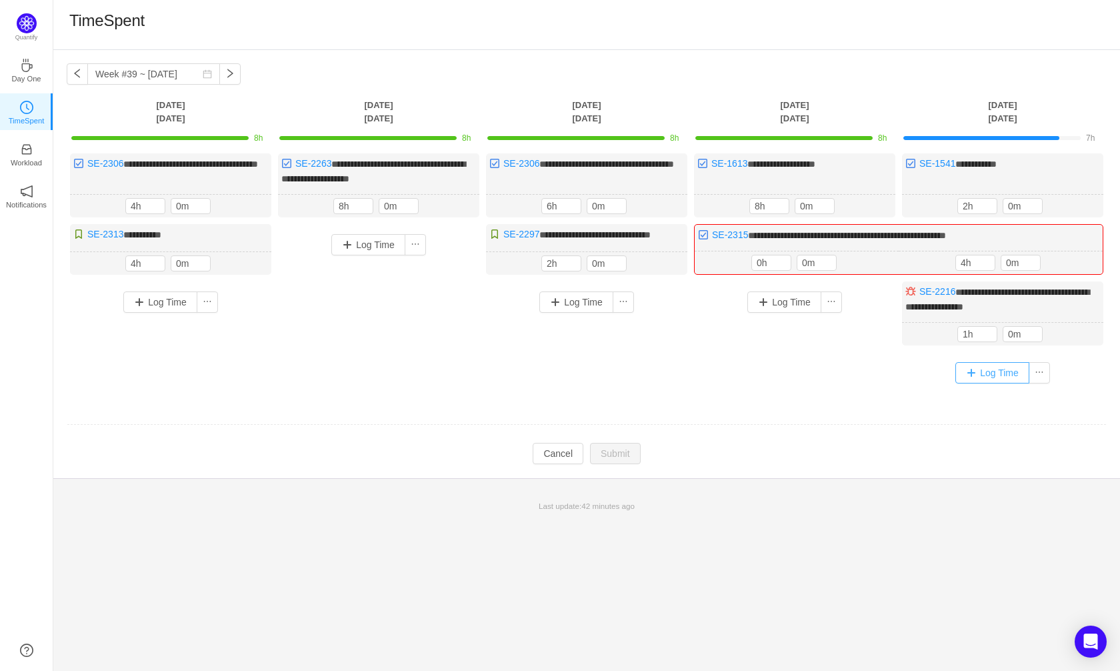
drag, startPoint x: 979, startPoint y: 385, endPoint x: 964, endPoint y: 385, distance: 15.3
click at [979, 383] on button "Log Time" at bounding box center [992, 372] width 74 height 21
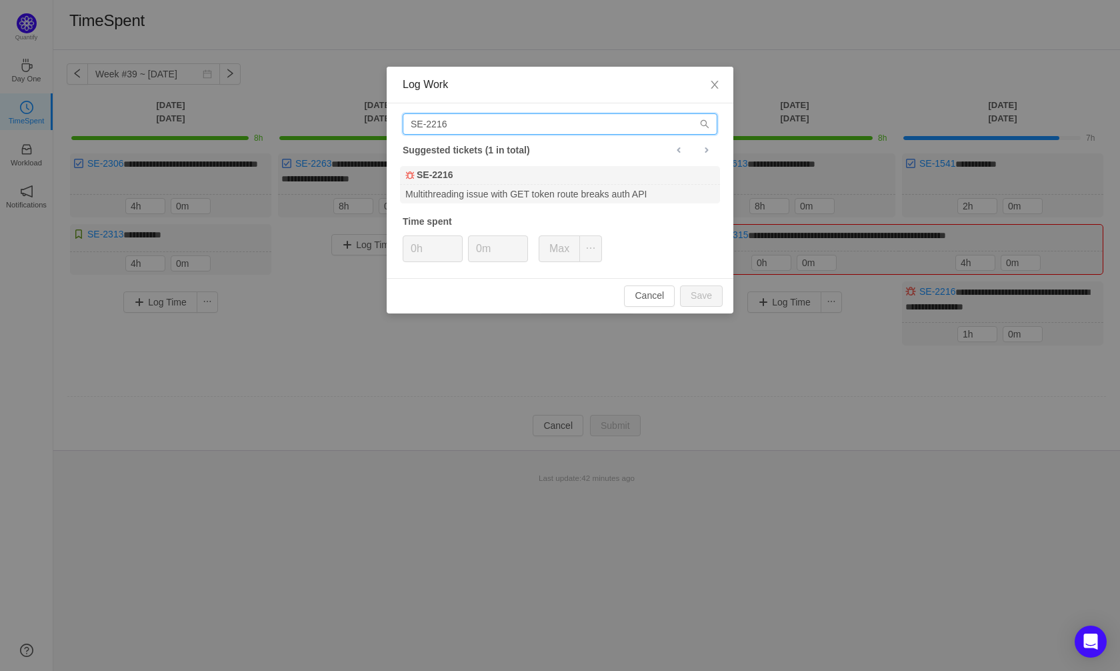
click at [472, 125] on input "SE-2216" at bounding box center [560, 123] width 315 height 21
type input "S"
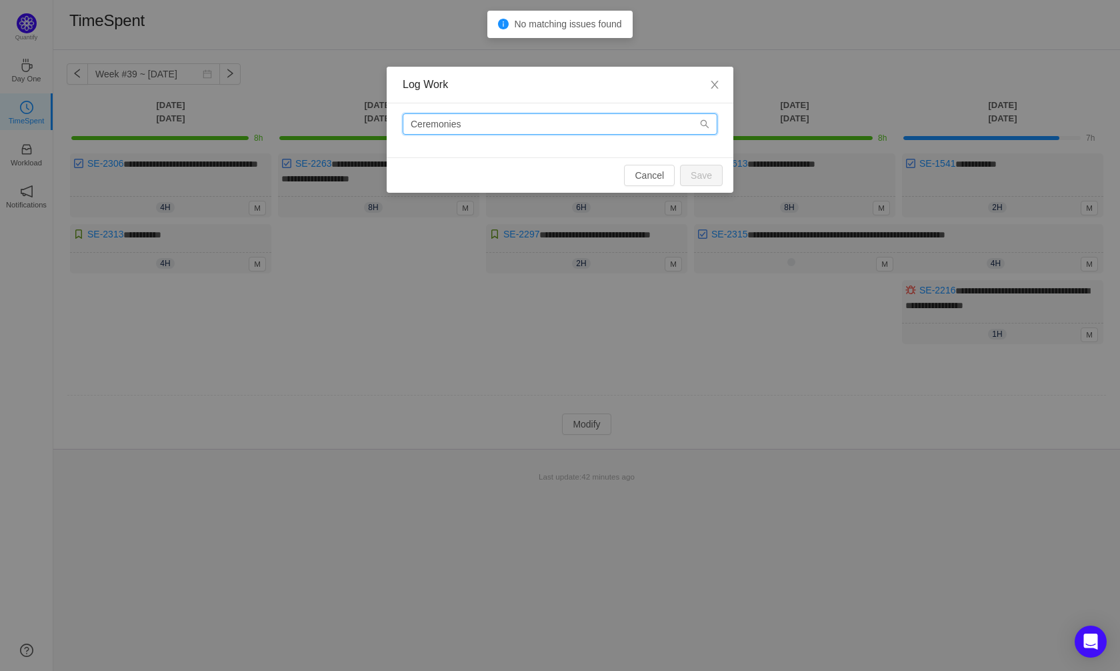
type input "Ceremonies"
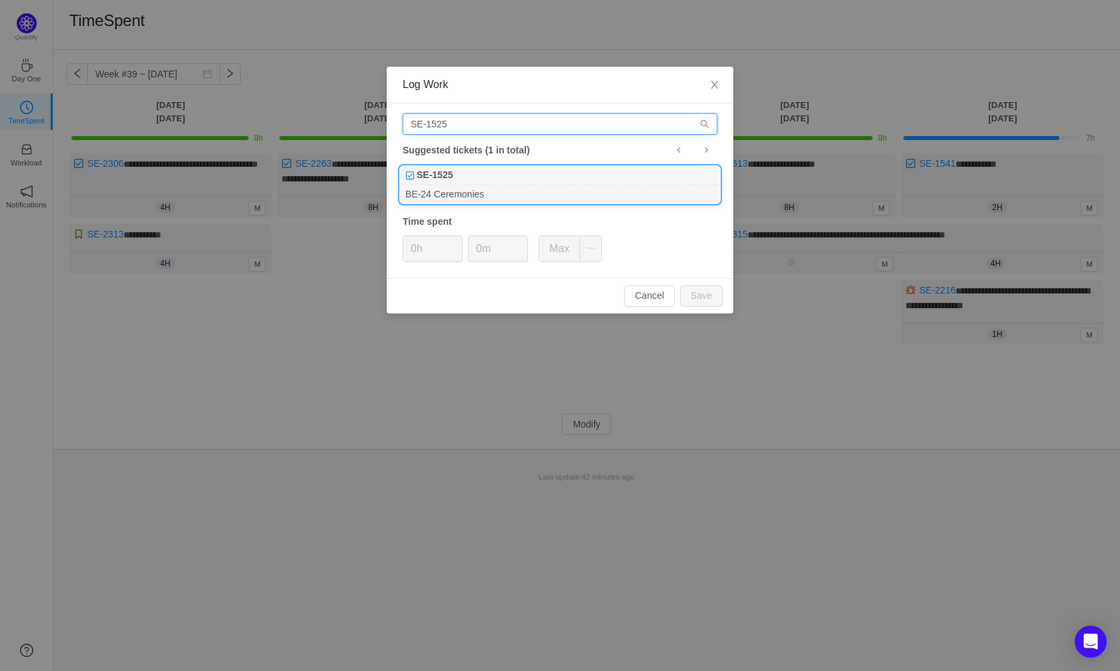
type input "SE-1525"
click at [521, 185] on div "BE-24 Ceremonies" at bounding box center [560, 194] width 320 height 18
click at [415, 251] on input "0h" at bounding box center [432, 248] width 59 height 25
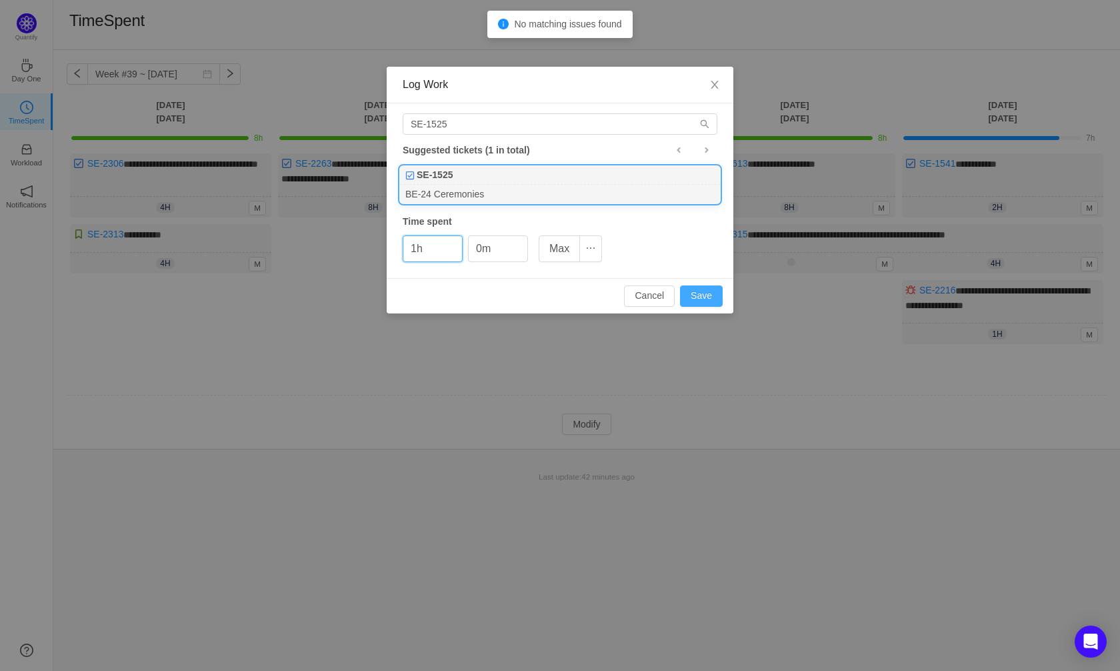
click at [709, 296] on button "Save" at bounding box center [701, 295] width 43 height 21
type input "0h"
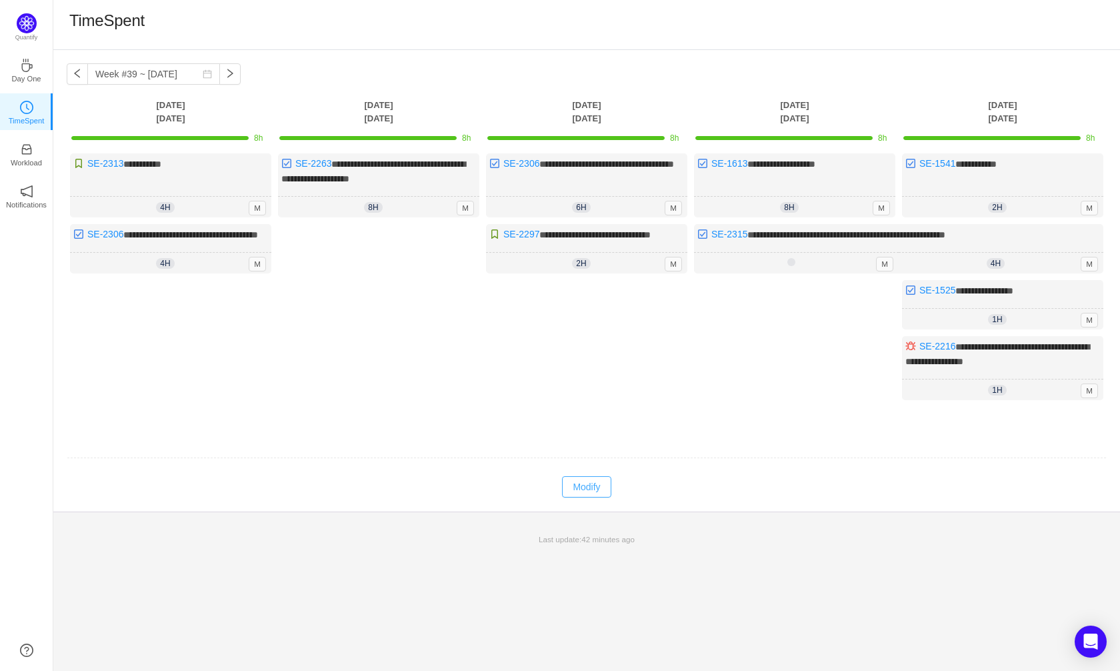
click at [587, 497] on button "Modify" at bounding box center [586, 486] width 49 height 21
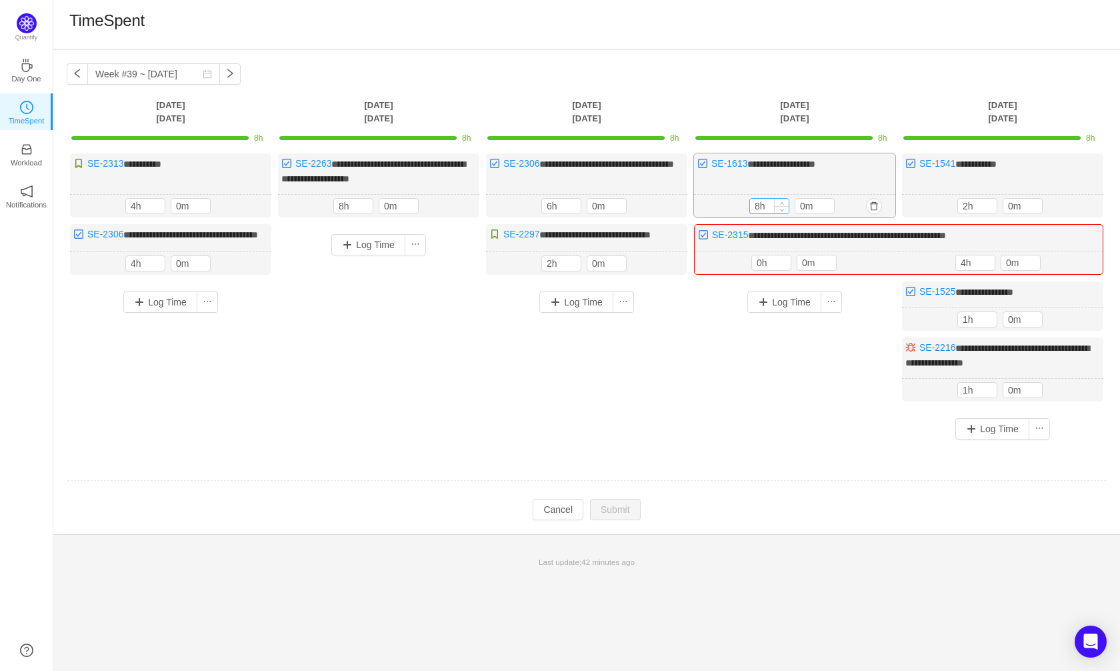
click at [764, 205] on input "8h" at bounding box center [769, 206] width 39 height 15
type input "6h"
click at [767, 313] on button "Log Time" at bounding box center [784, 301] width 74 height 21
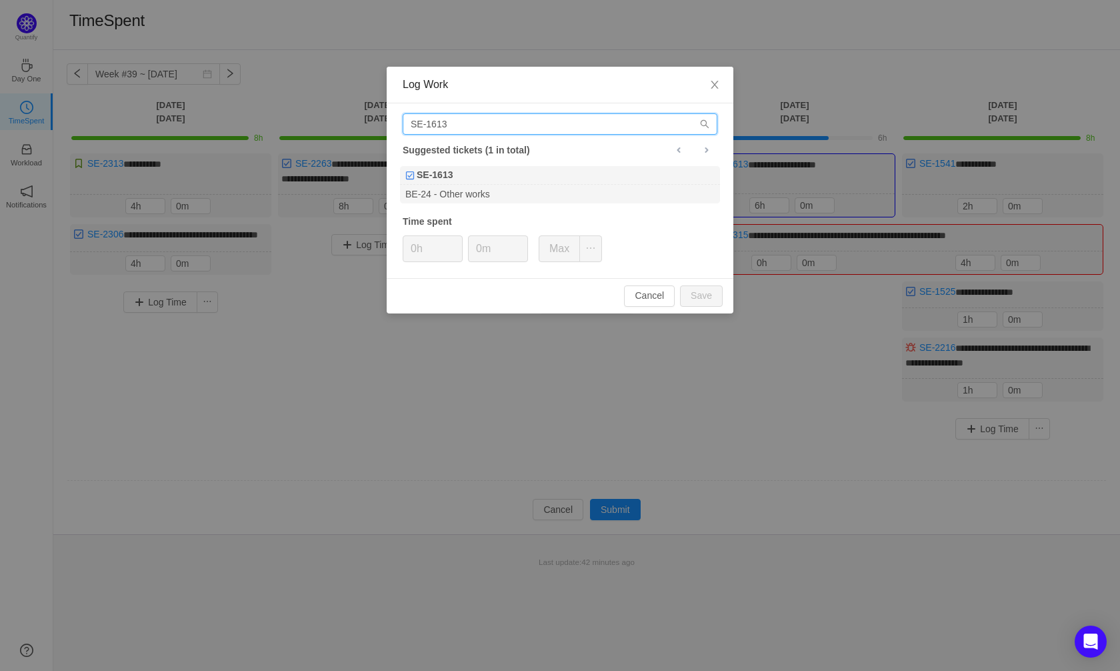
drag, startPoint x: 456, startPoint y: 126, endPoint x: 404, endPoint y: 125, distance: 52.0
click at [404, 125] on input "SE-1613" at bounding box center [560, 123] width 315 height 21
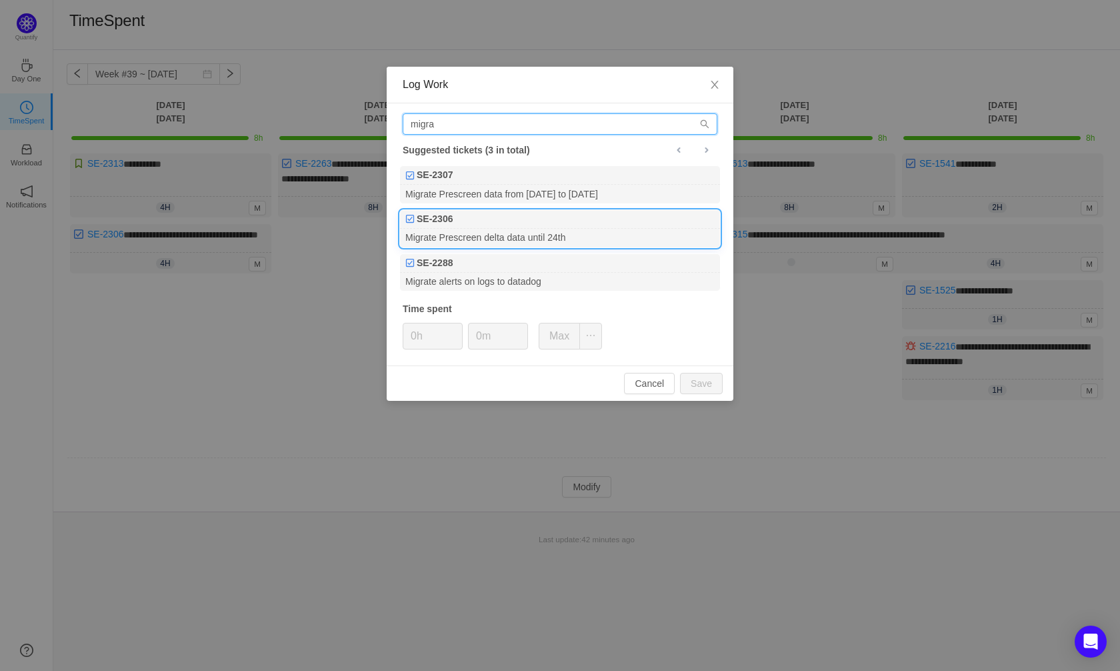
type input "migra"
click at [515, 233] on div "Migrate Prescreen delta data until 24th" at bounding box center [560, 238] width 320 height 18
click at [414, 334] on input "0h" at bounding box center [432, 335] width 59 height 25
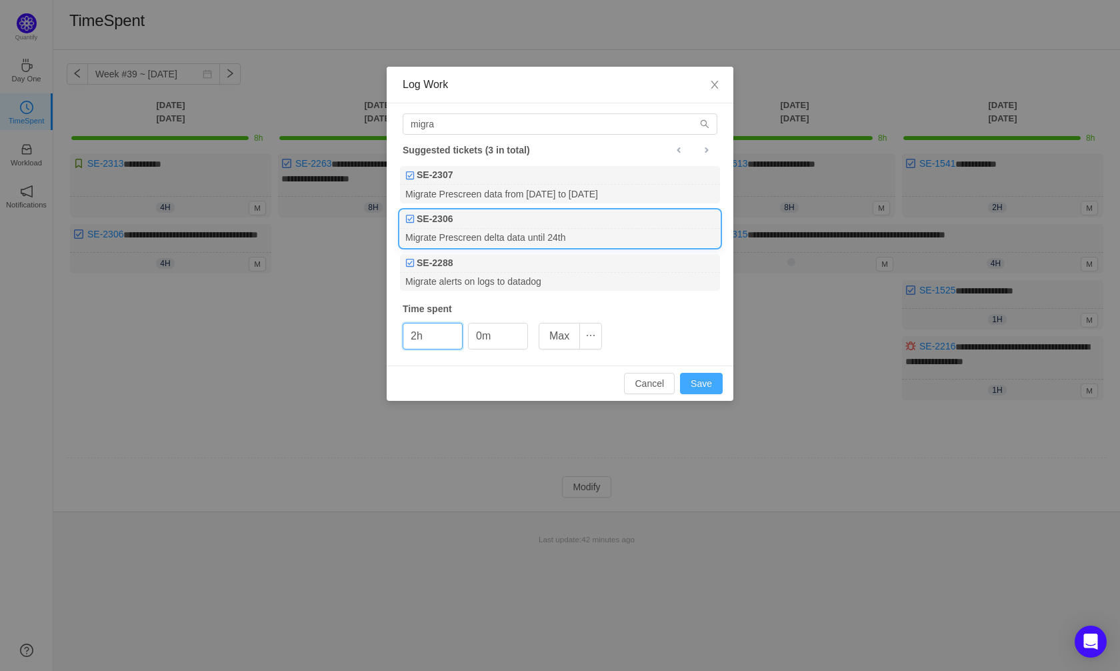
click at [693, 387] on button "Save" at bounding box center [701, 383] width 43 height 21
type input "0h"
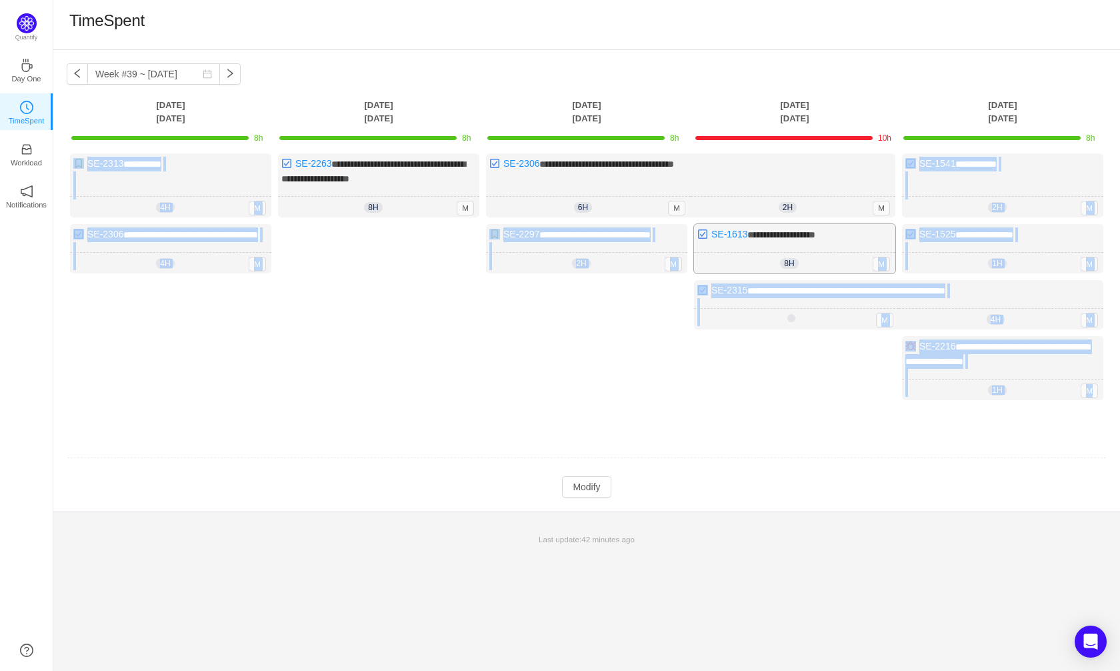
click at [793, 274] on div "8h 6h 0m M" at bounding box center [794, 263] width 201 height 21
click at [787, 256] on div "**********" at bounding box center [794, 248] width 201 height 49
click at [601, 497] on button "Modify" at bounding box center [586, 486] width 49 height 21
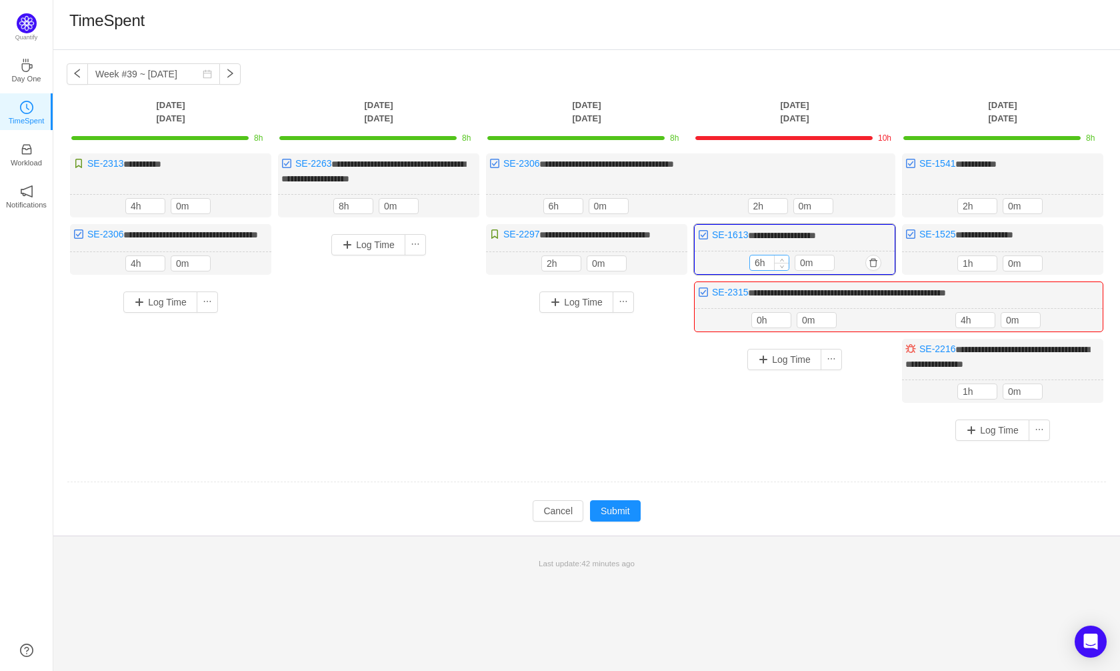
click at [758, 270] on input "6h" at bounding box center [769, 262] width 39 height 15
click at [631, 521] on button "Submit" at bounding box center [615, 510] width 51 height 21
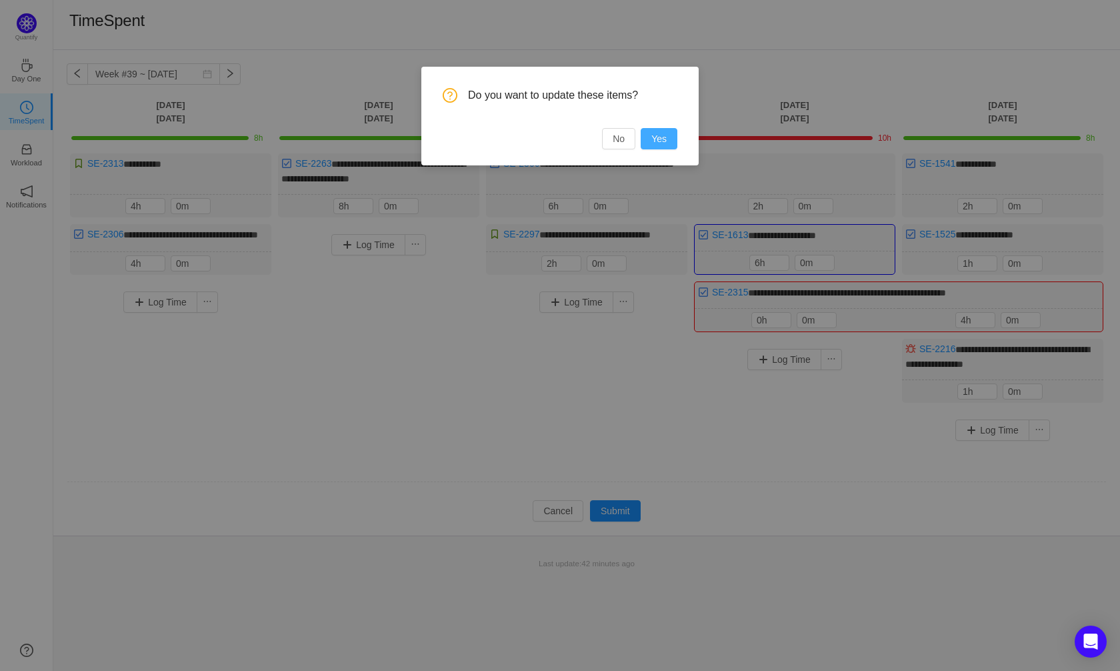
click at [659, 140] on button "Yes" at bounding box center [659, 138] width 37 height 21
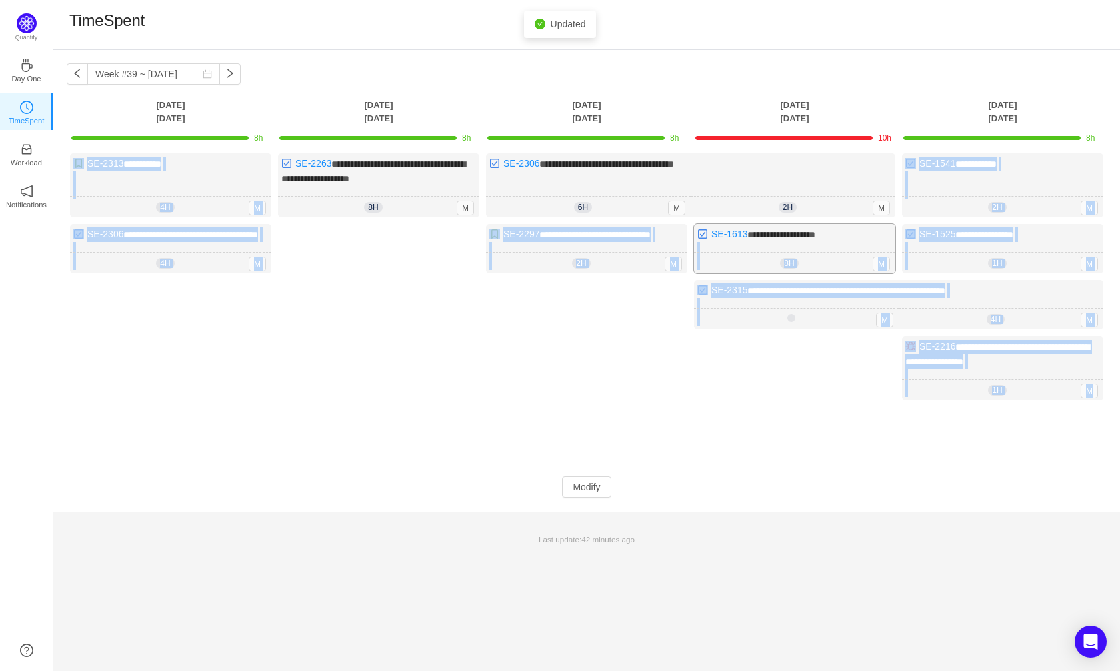
click at [796, 263] on div "**********" at bounding box center [794, 248] width 201 height 49
click at [671, 411] on div "Log Time" at bounding box center [586, 346] width 201 height 133
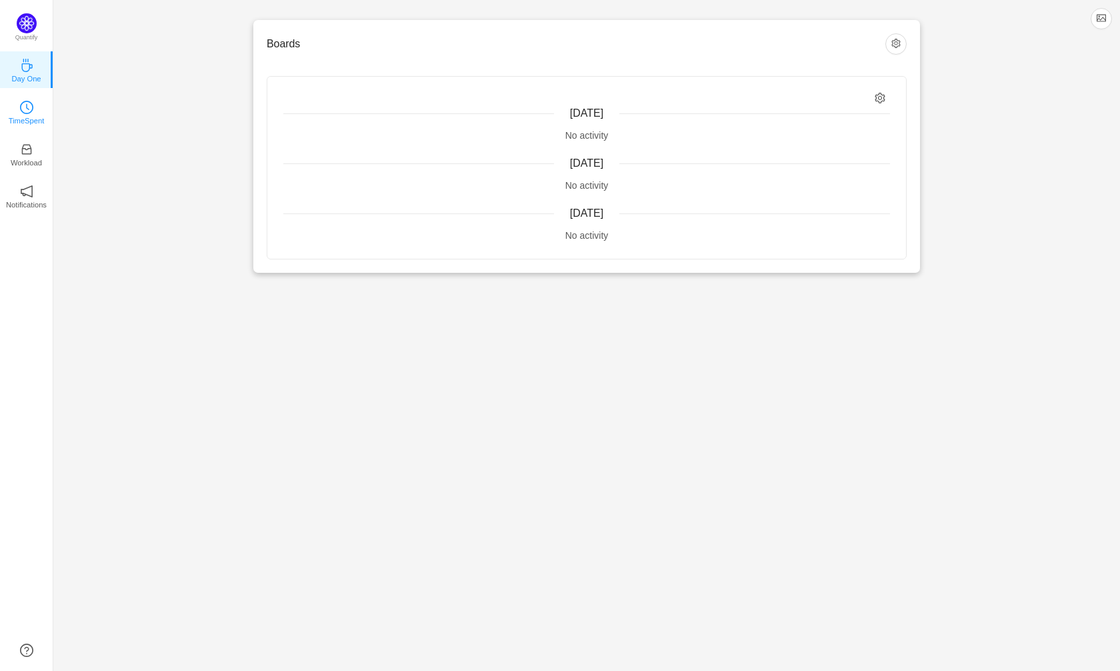
click at [30, 109] on icon "icon: clock-circle" at bounding box center [26, 107] width 13 height 13
